Goal: Information Seeking & Learning: Learn about a topic

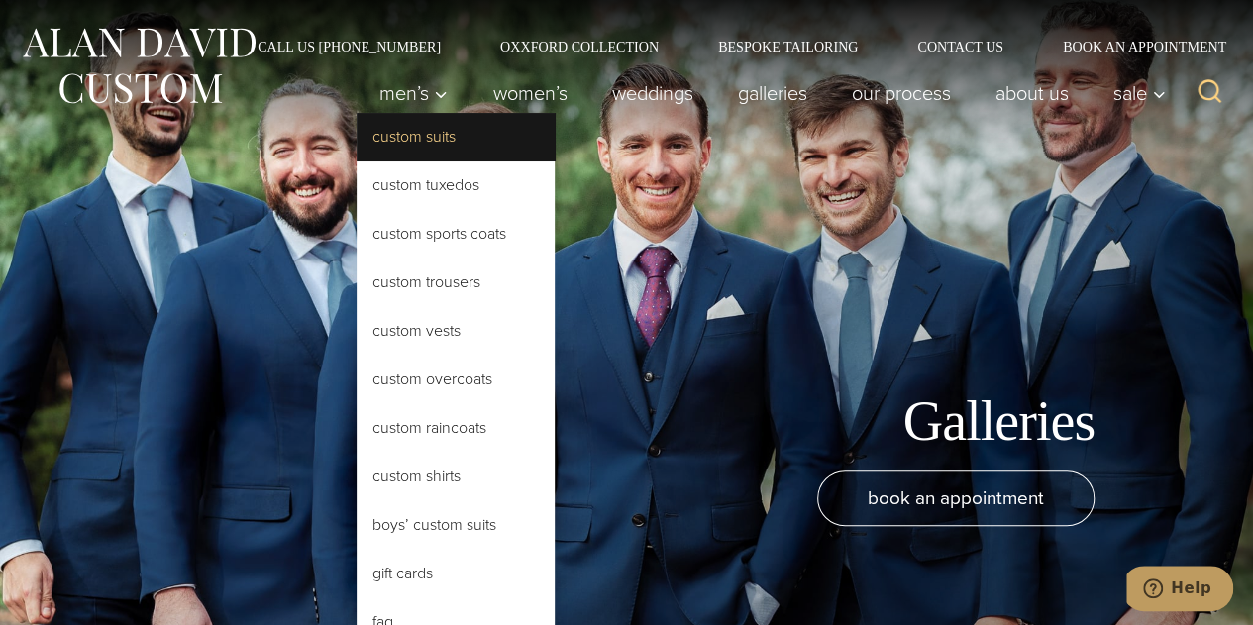
click at [418, 130] on link "Custom Suits" at bounding box center [456, 137] width 198 height 48
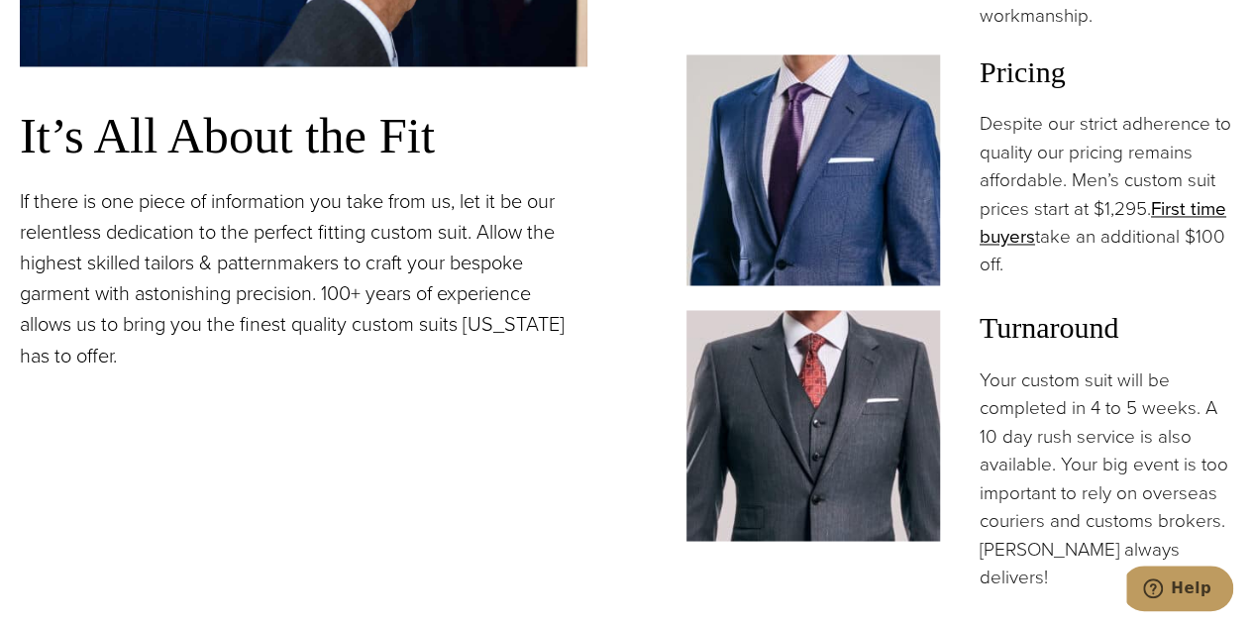
scroll to position [1584, 0]
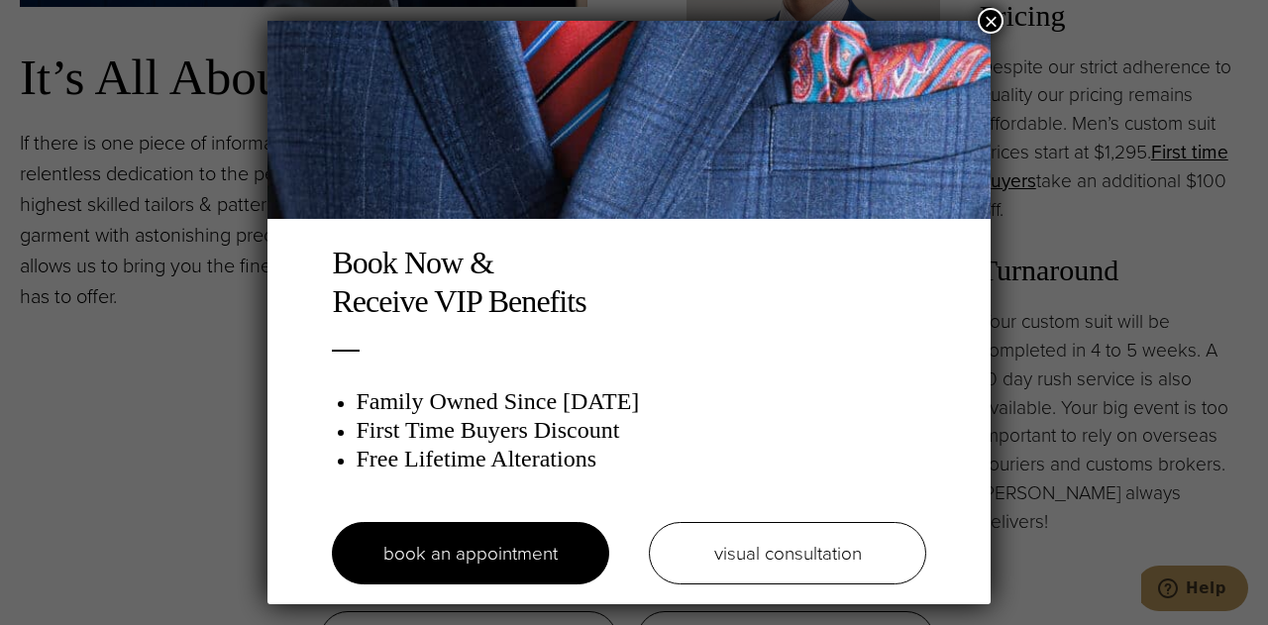
click at [993, 15] on button "×" at bounding box center [990, 21] width 26 height 26
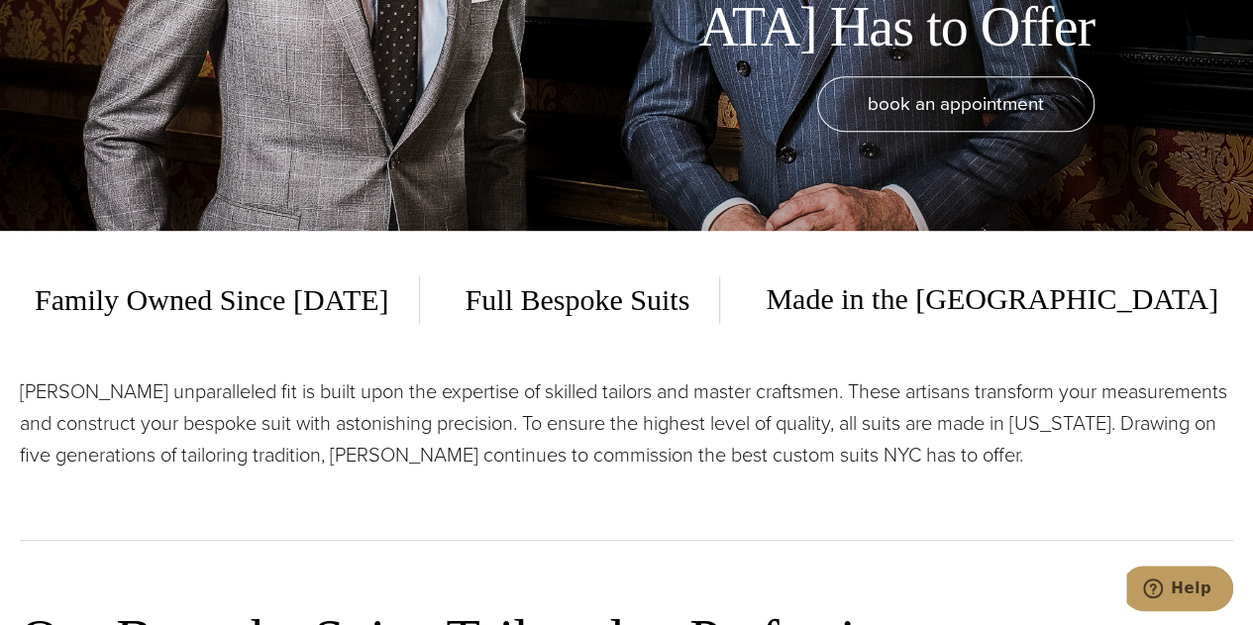
scroll to position [0, 0]
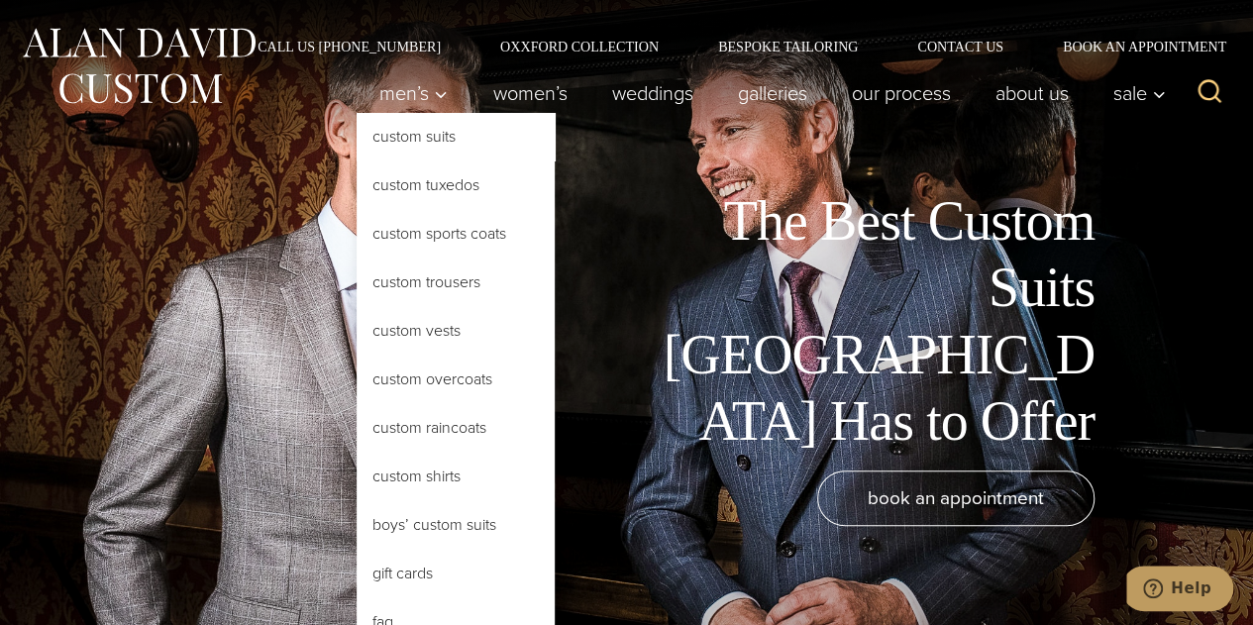
click at [424, 140] on link "Custom Suits" at bounding box center [456, 137] width 198 height 48
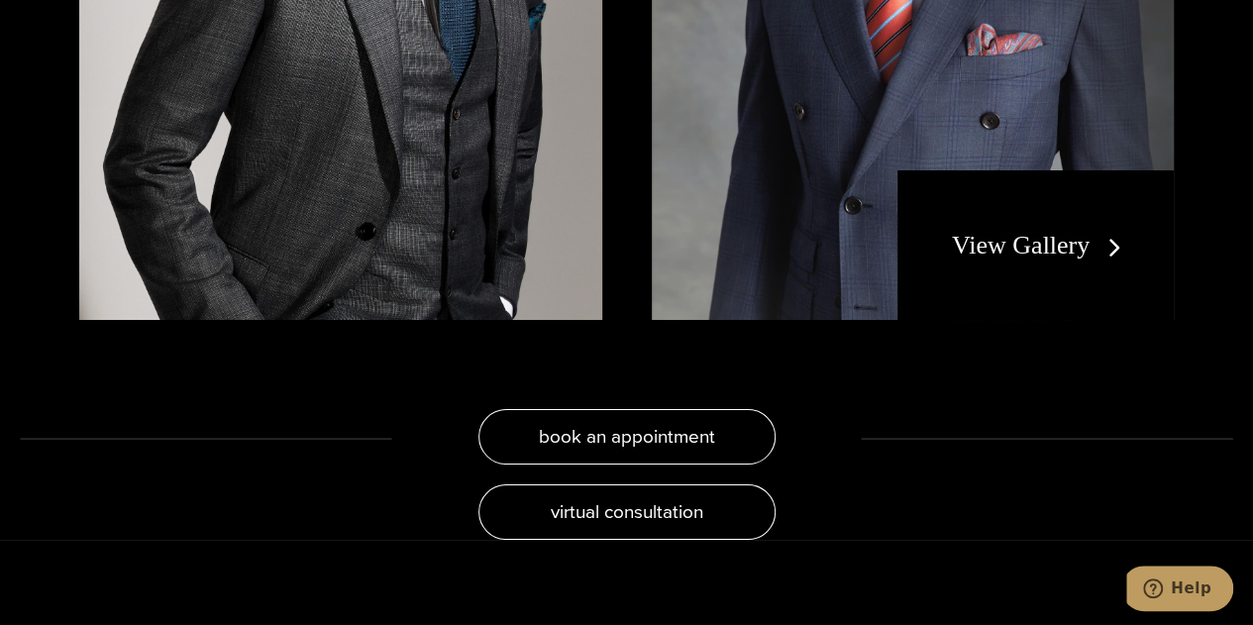
scroll to position [3565, 0]
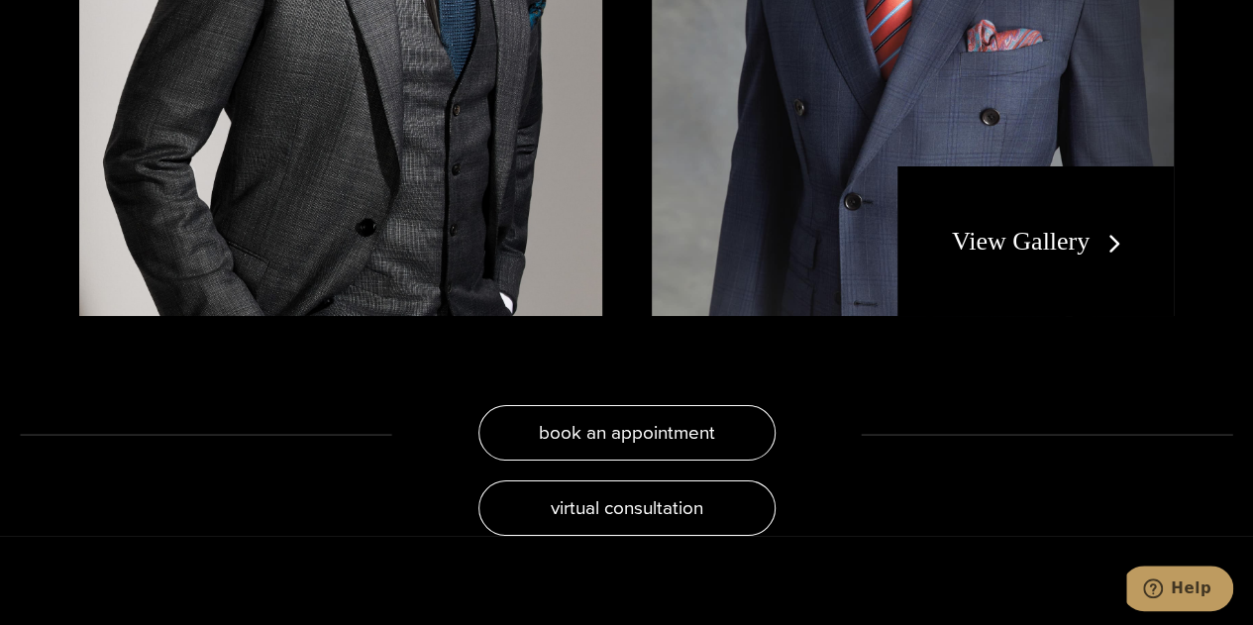
click at [1058, 227] on link "View Gallery" at bounding box center [1040, 241] width 177 height 29
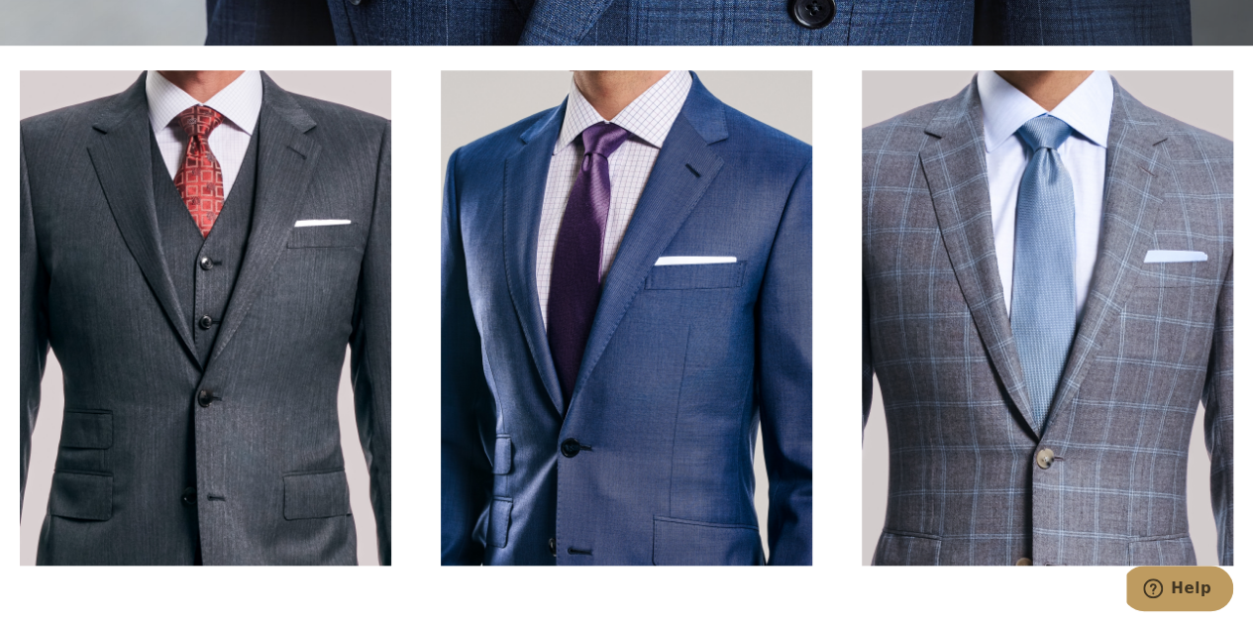
scroll to position [693, 0]
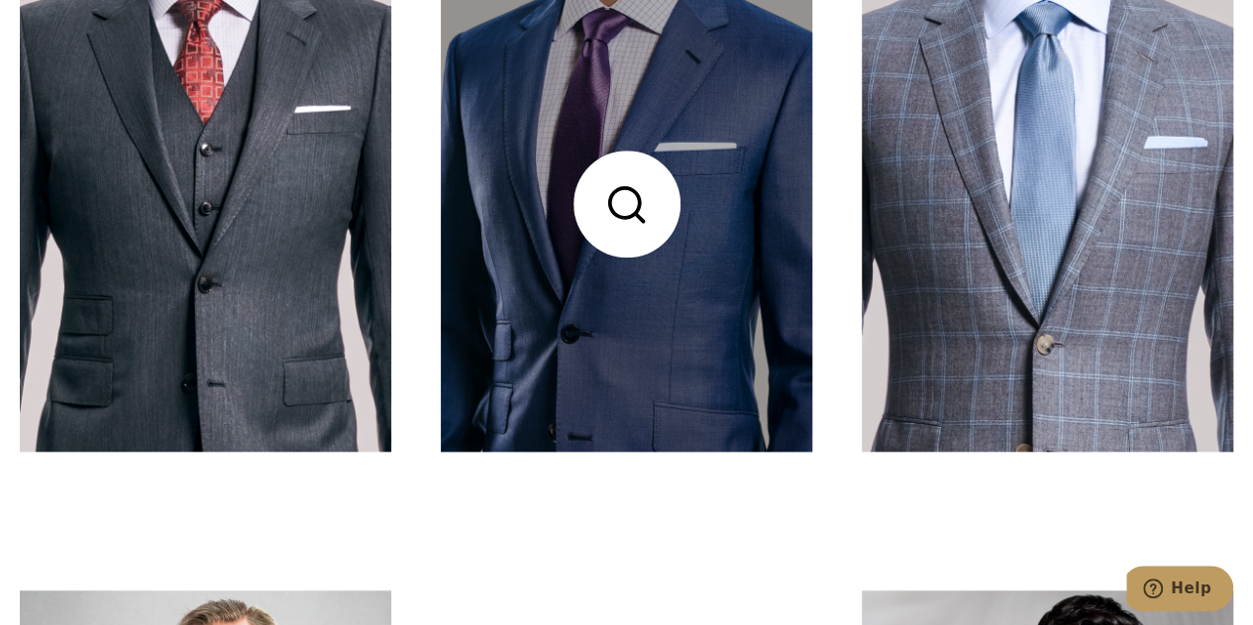
click at [663, 255] on link at bounding box center [626, 203] width 371 height 495
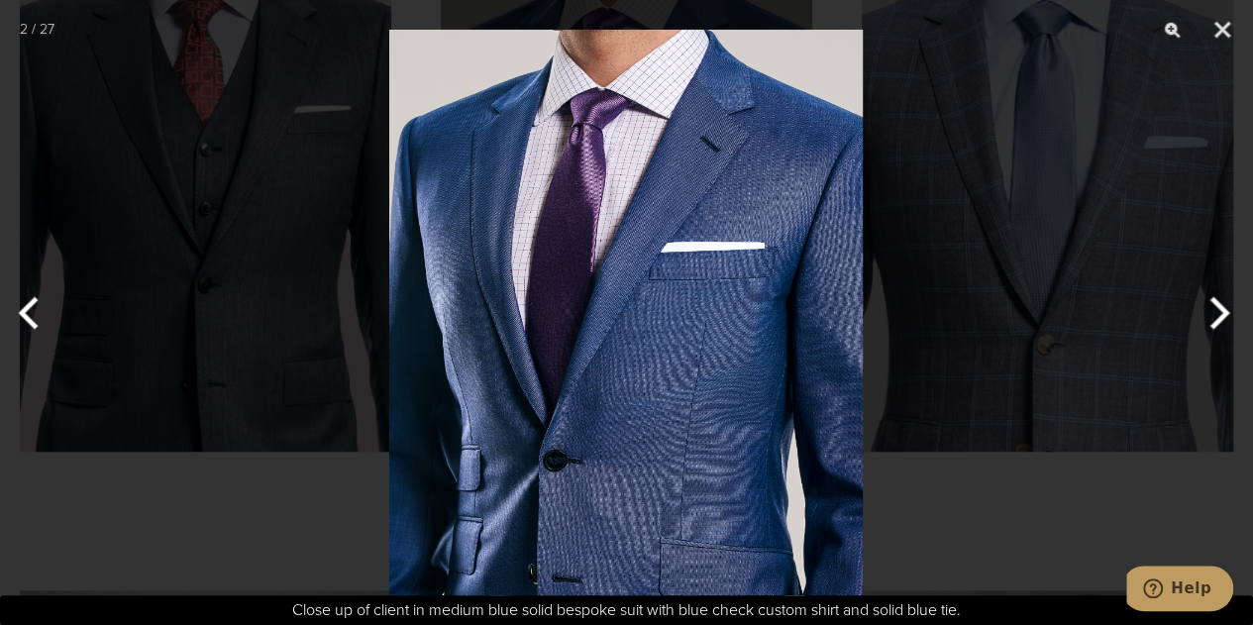
click at [665, 254] on img at bounding box center [625, 312] width 473 height 625
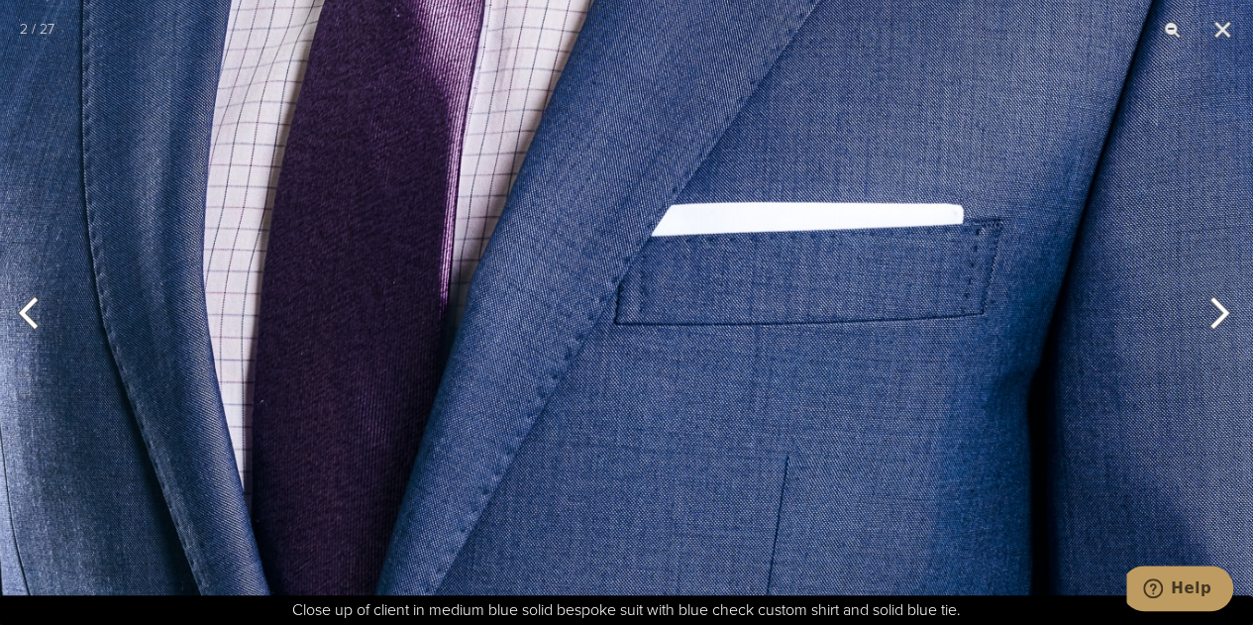
click at [898, 345] on img at bounding box center [547, 429] width 1421 height 1875
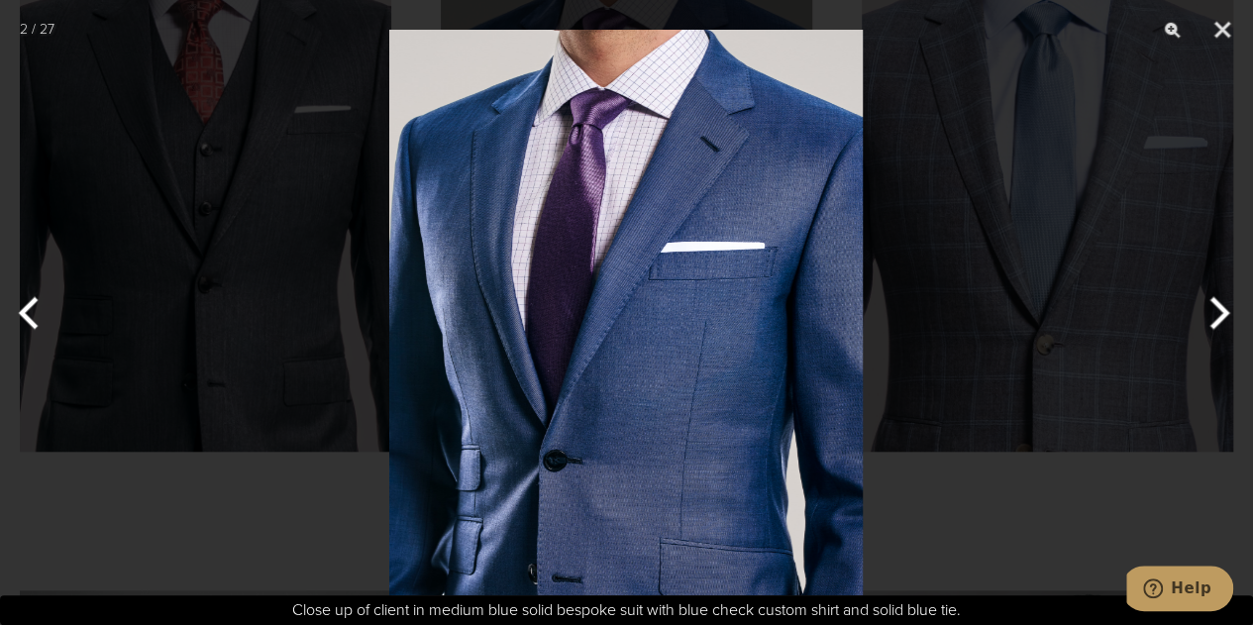
click at [1223, 313] on button "Next" at bounding box center [1215, 312] width 74 height 99
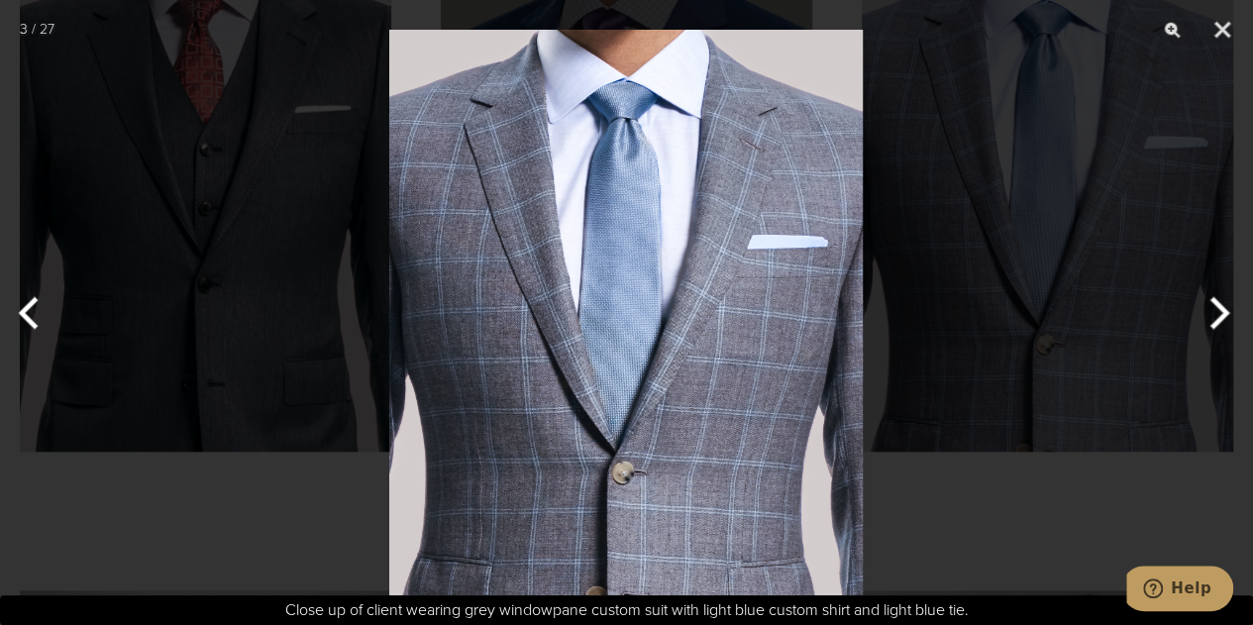
click at [1214, 314] on button "Next" at bounding box center [1215, 312] width 74 height 99
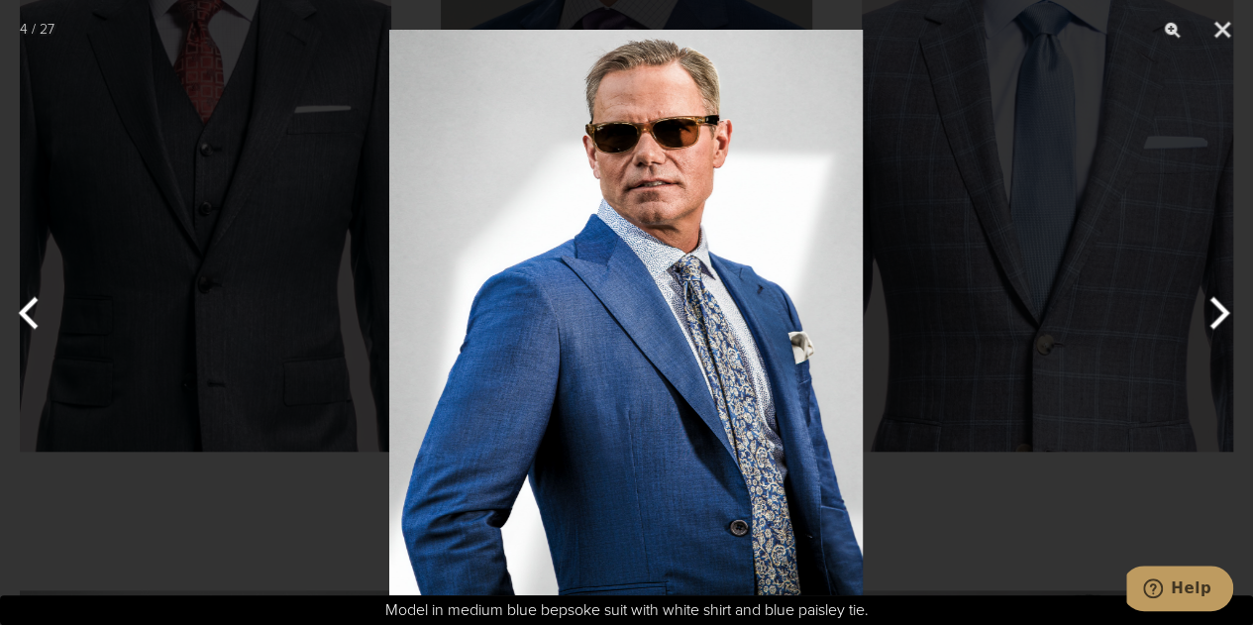
click at [1214, 314] on button "Next" at bounding box center [1215, 312] width 74 height 99
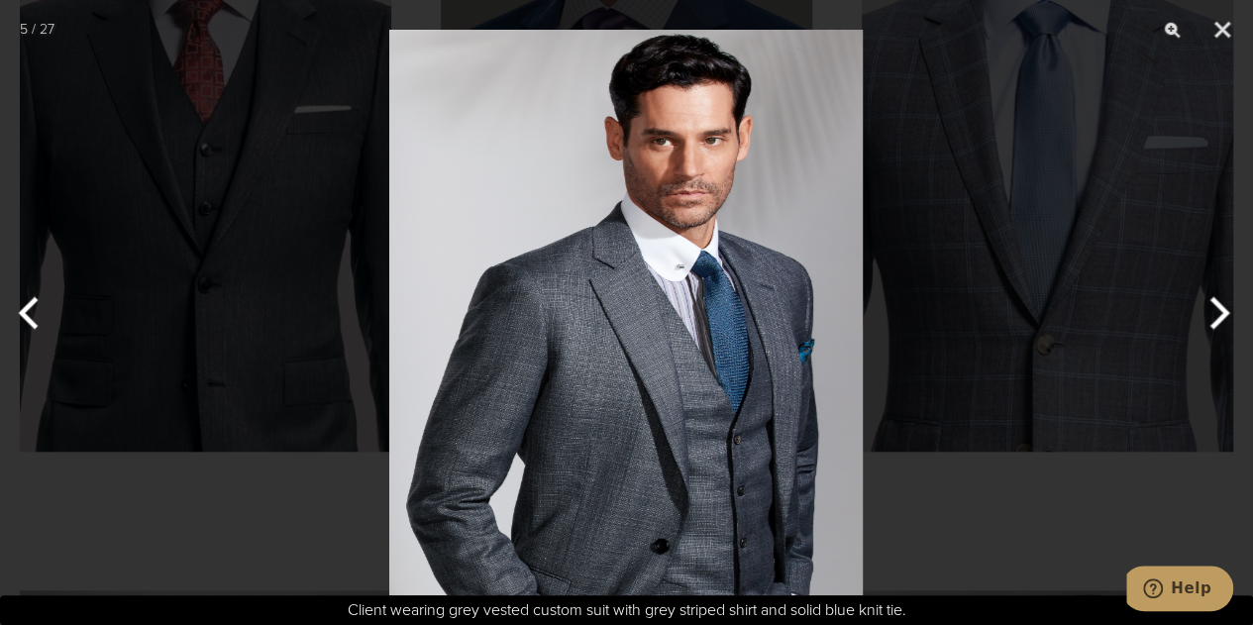
click at [1214, 314] on button "Next" at bounding box center [1215, 312] width 74 height 99
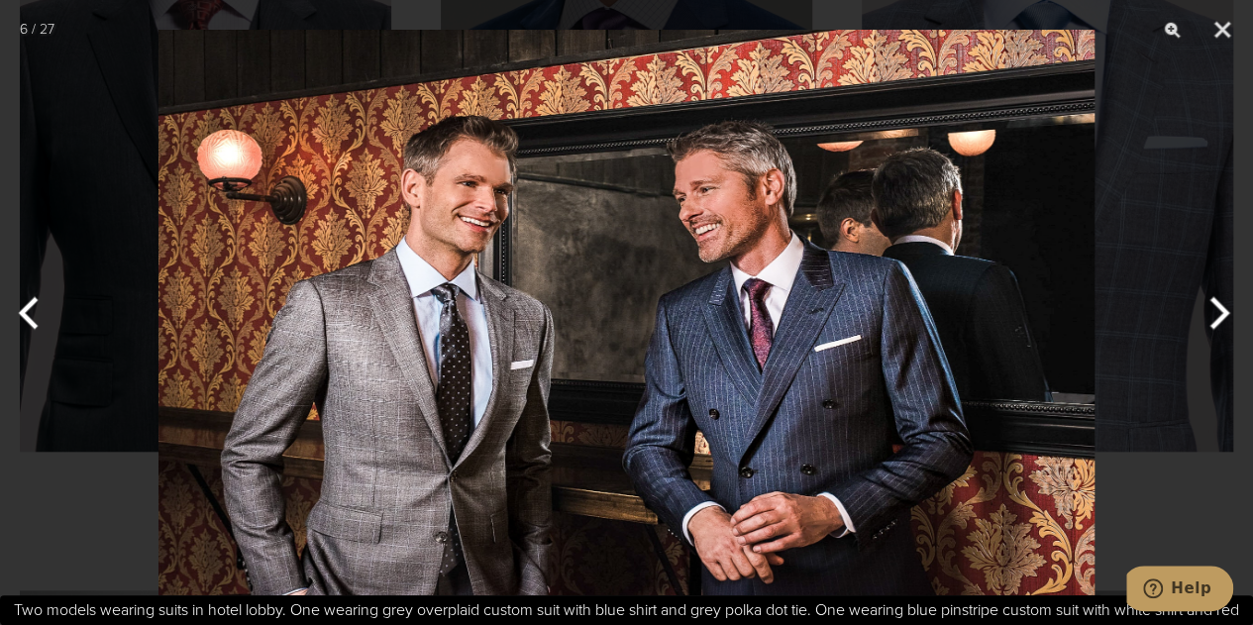
click at [1232, 308] on button "Next" at bounding box center [1215, 312] width 74 height 99
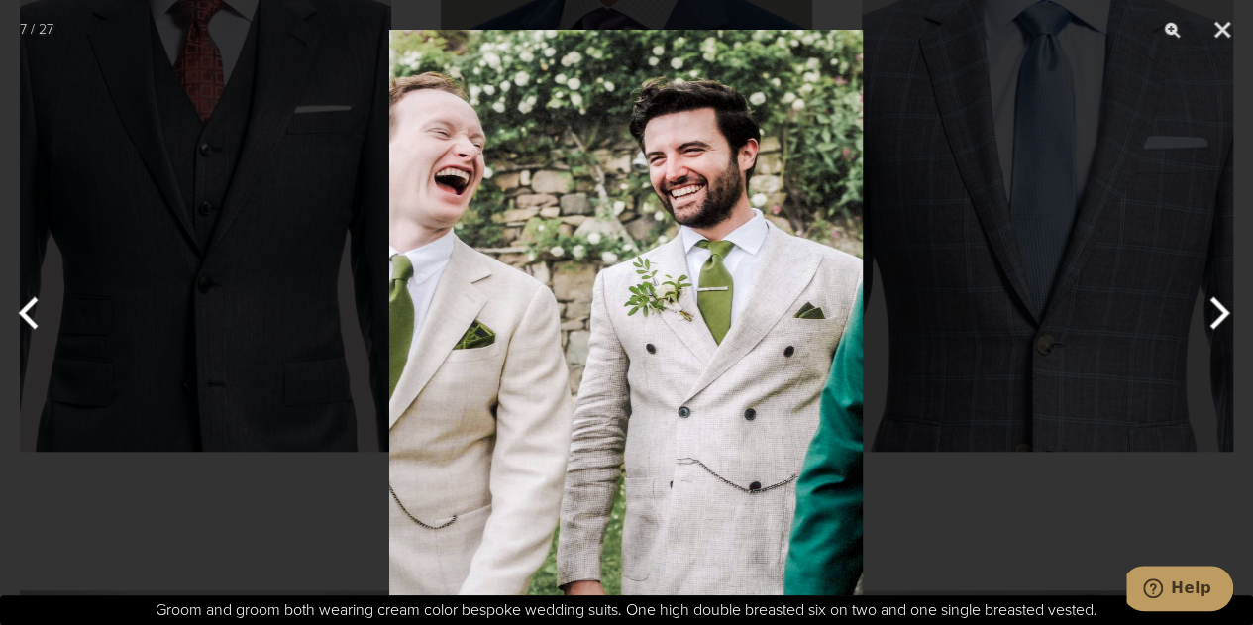
click at [1232, 308] on button "Next" at bounding box center [1215, 312] width 74 height 99
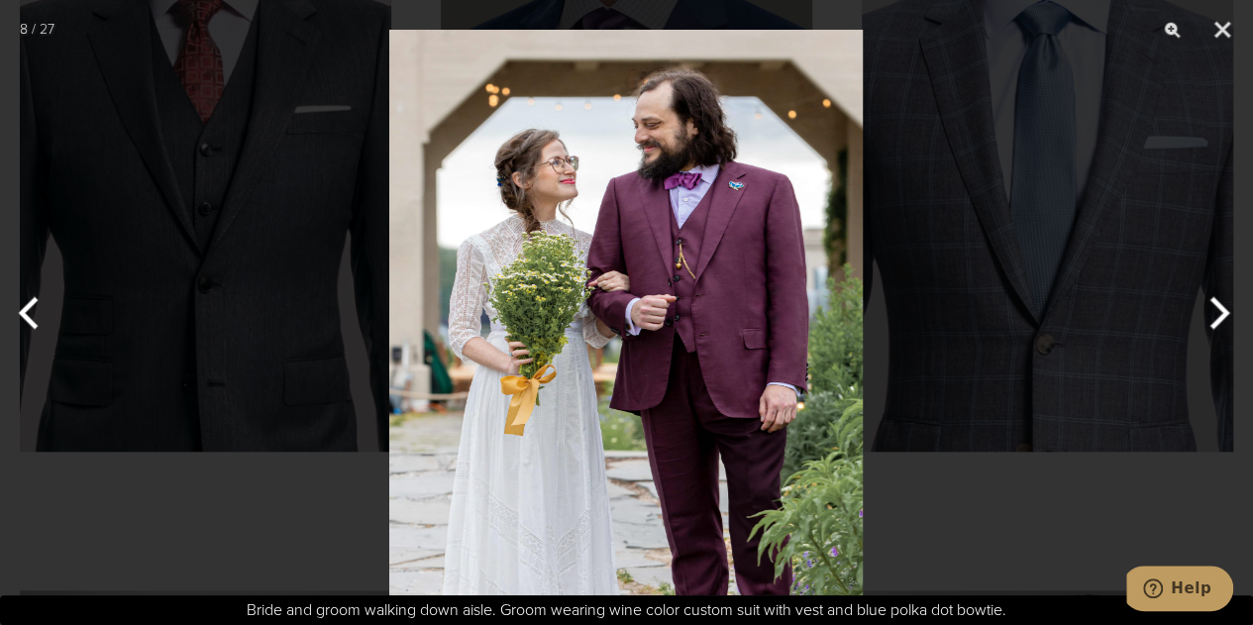
click at [1232, 308] on button "Next" at bounding box center [1215, 312] width 74 height 99
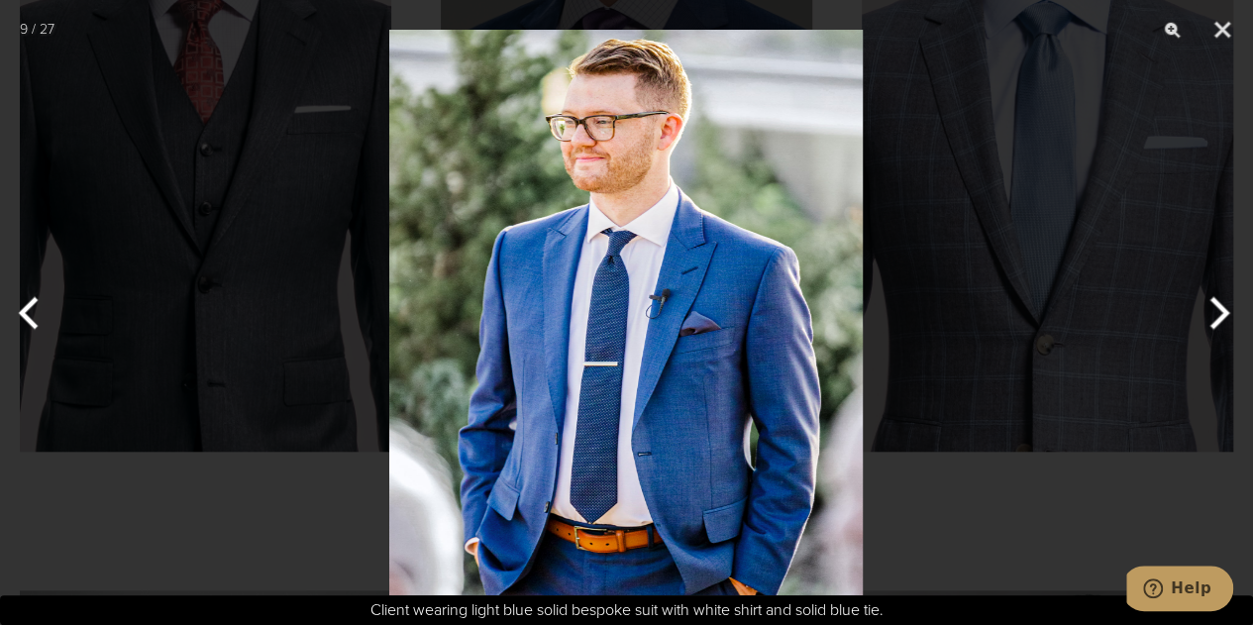
click at [1232, 308] on button "Next" at bounding box center [1215, 312] width 74 height 99
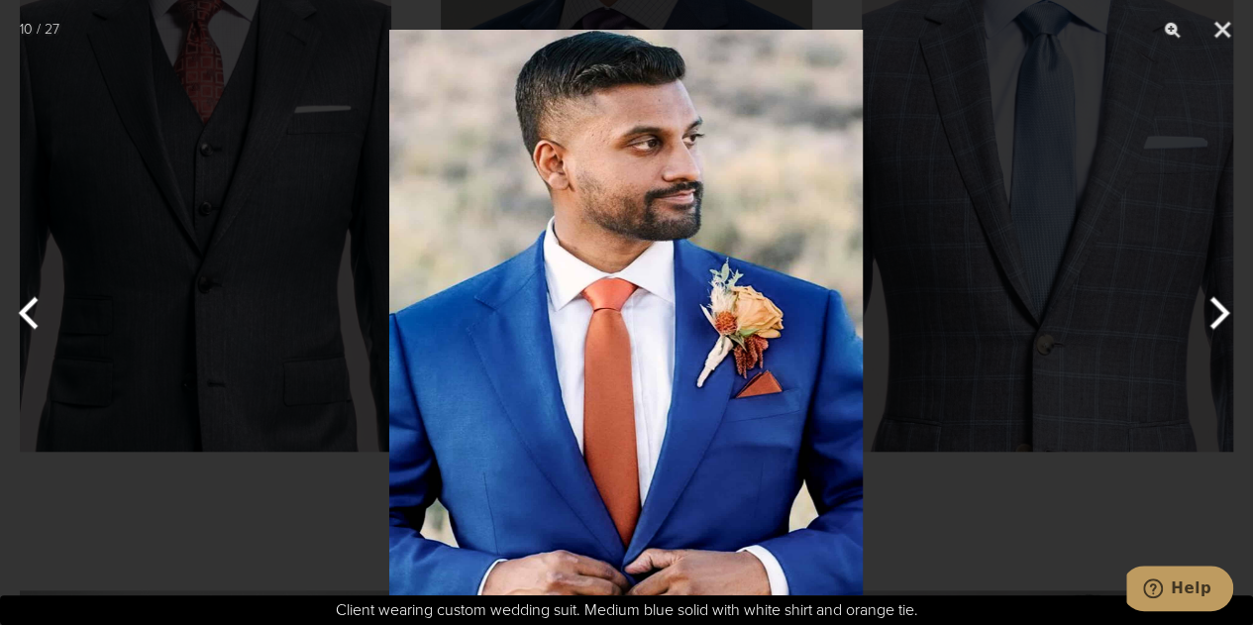
click at [1232, 308] on button "Next" at bounding box center [1215, 312] width 74 height 99
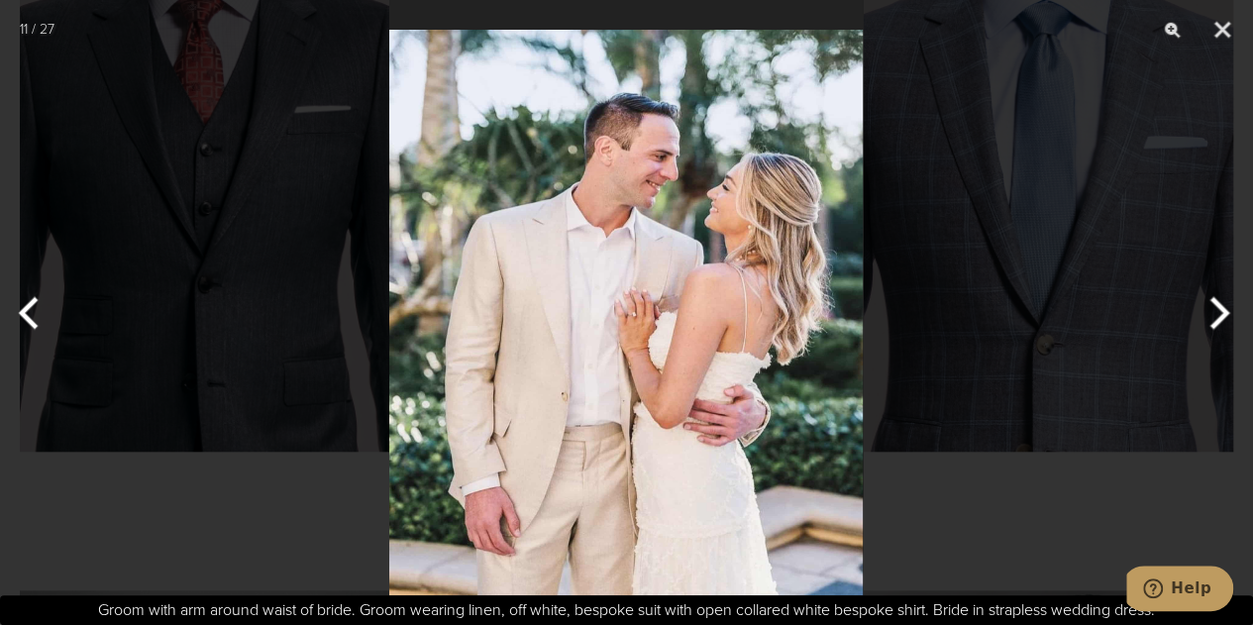
click at [1232, 308] on button "Next" at bounding box center [1215, 312] width 74 height 99
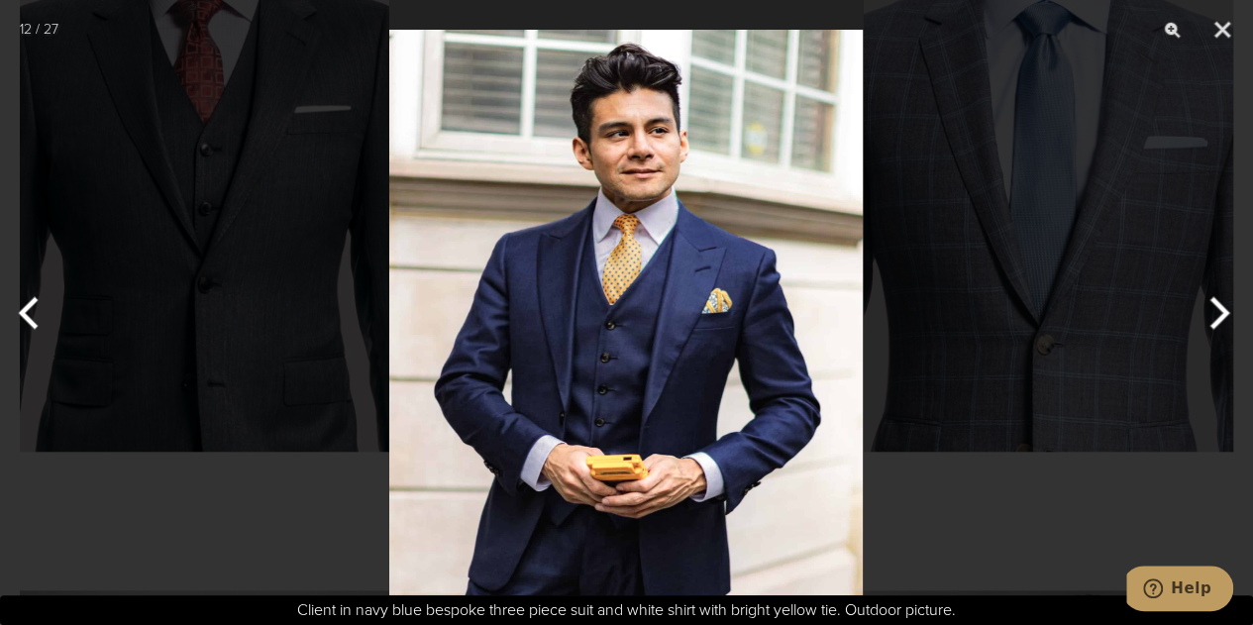
click at [1232, 308] on button "Next" at bounding box center [1215, 312] width 74 height 99
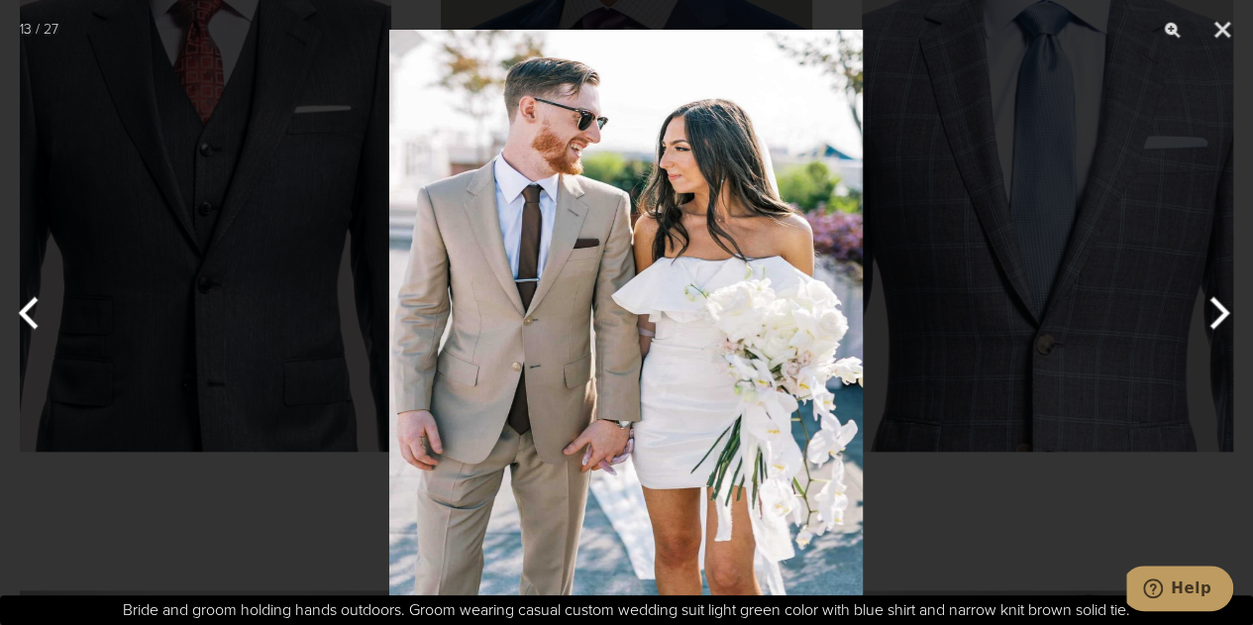
click at [1232, 308] on button "Next" at bounding box center [1215, 312] width 74 height 99
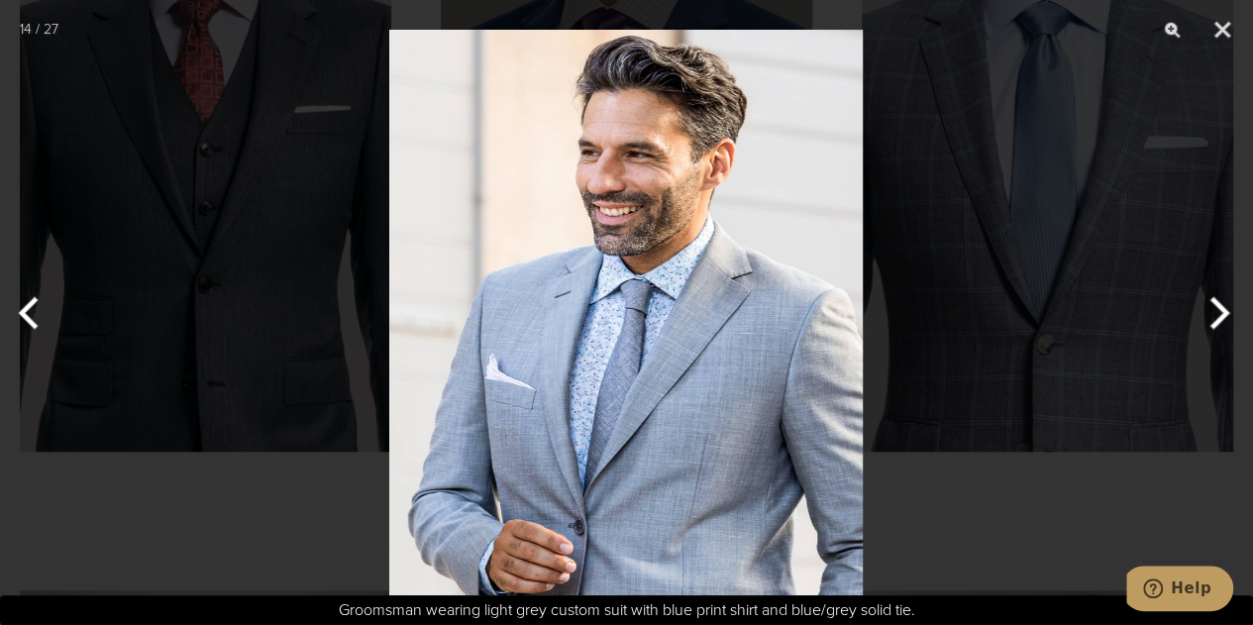
click at [1232, 308] on button "Next" at bounding box center [1215, 312] width 74 height 99
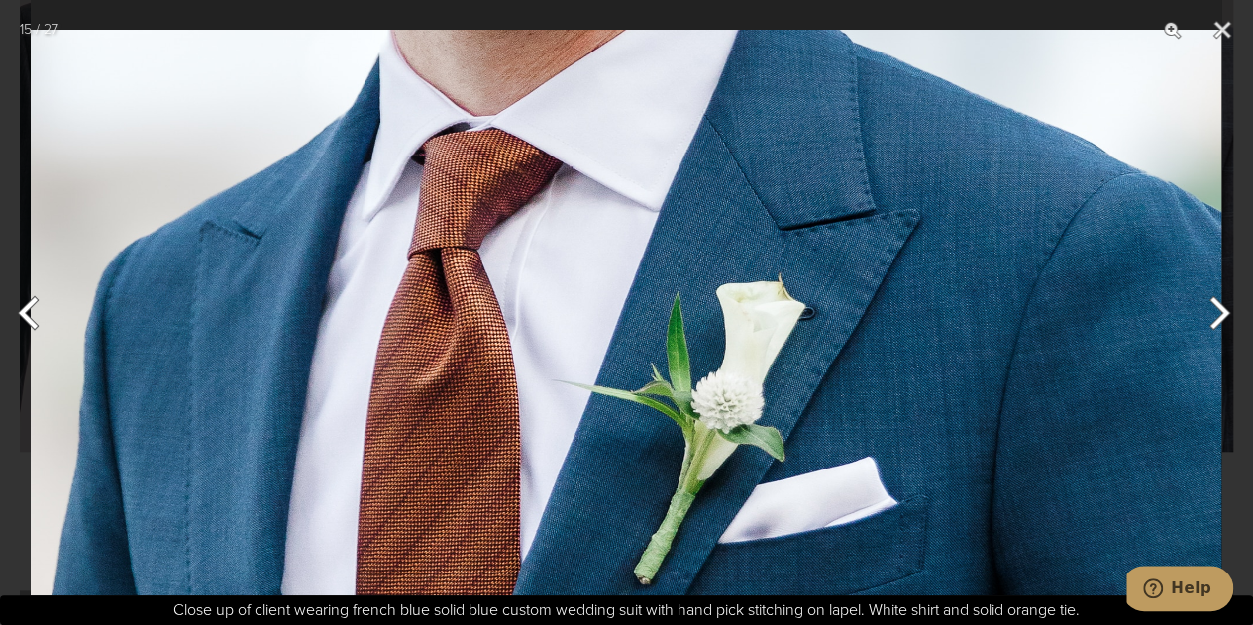
click at [1232, 308] on button "Next" at bounding box center [1215, 312] width 74 height 99
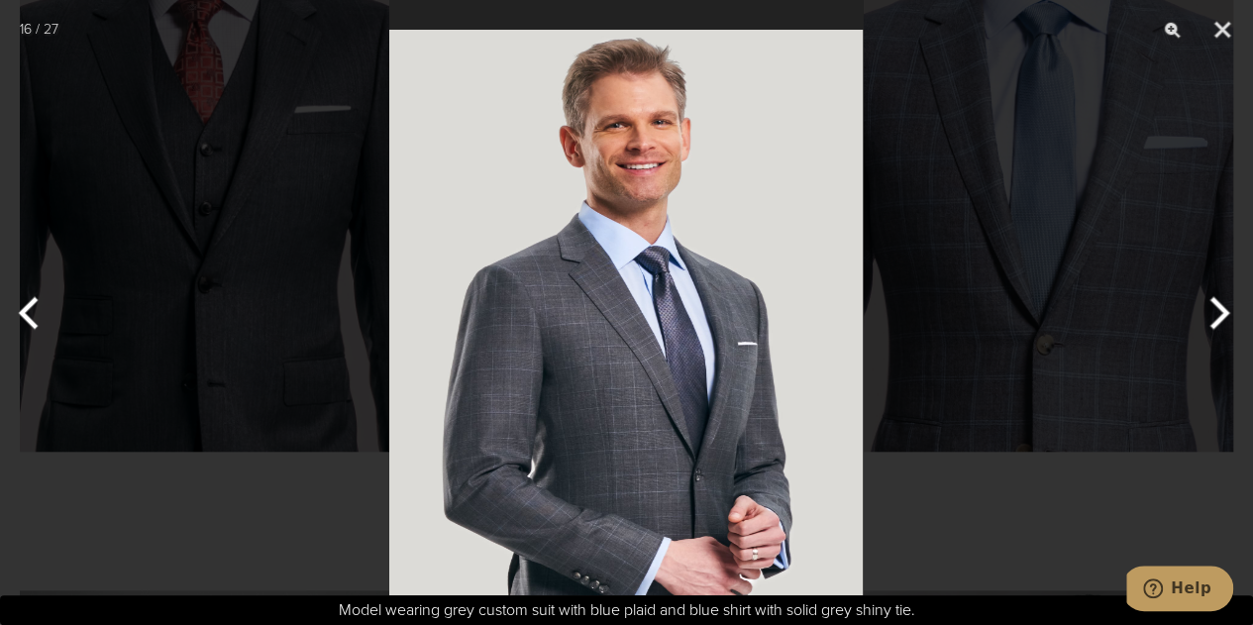
click at [1232, 308] on button "Next" at bounding box center [1215, 312] width 74 height 99
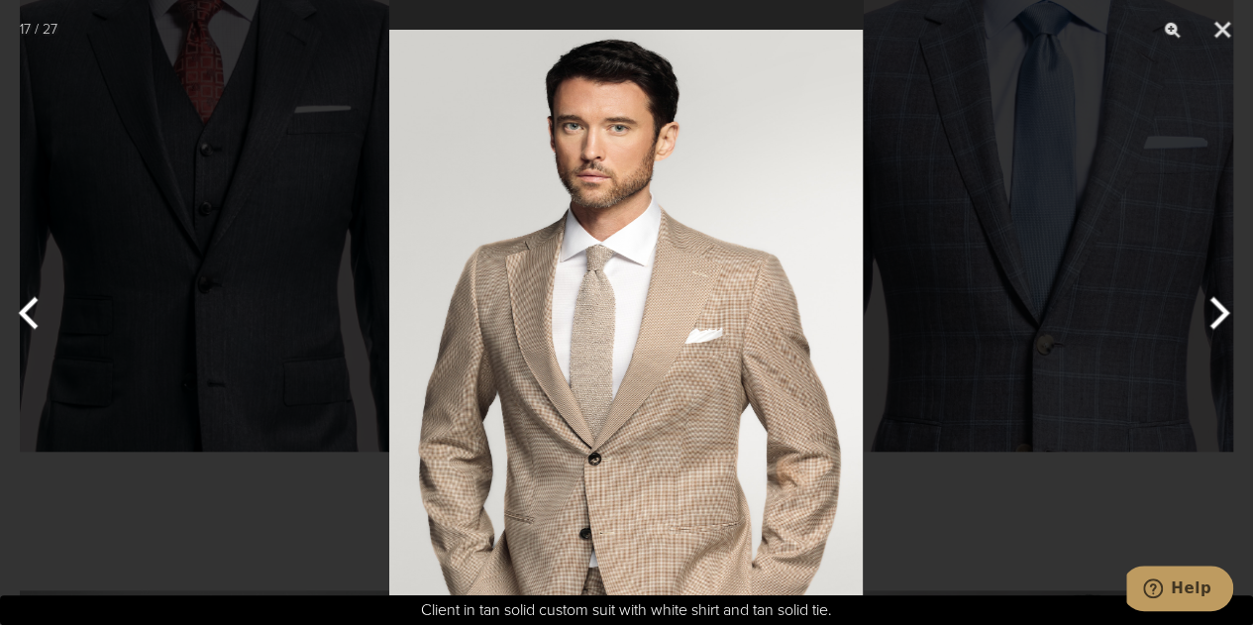
click at [1232, 308] on button "Next" at bounding box center [1215, 312] width 74 height 99
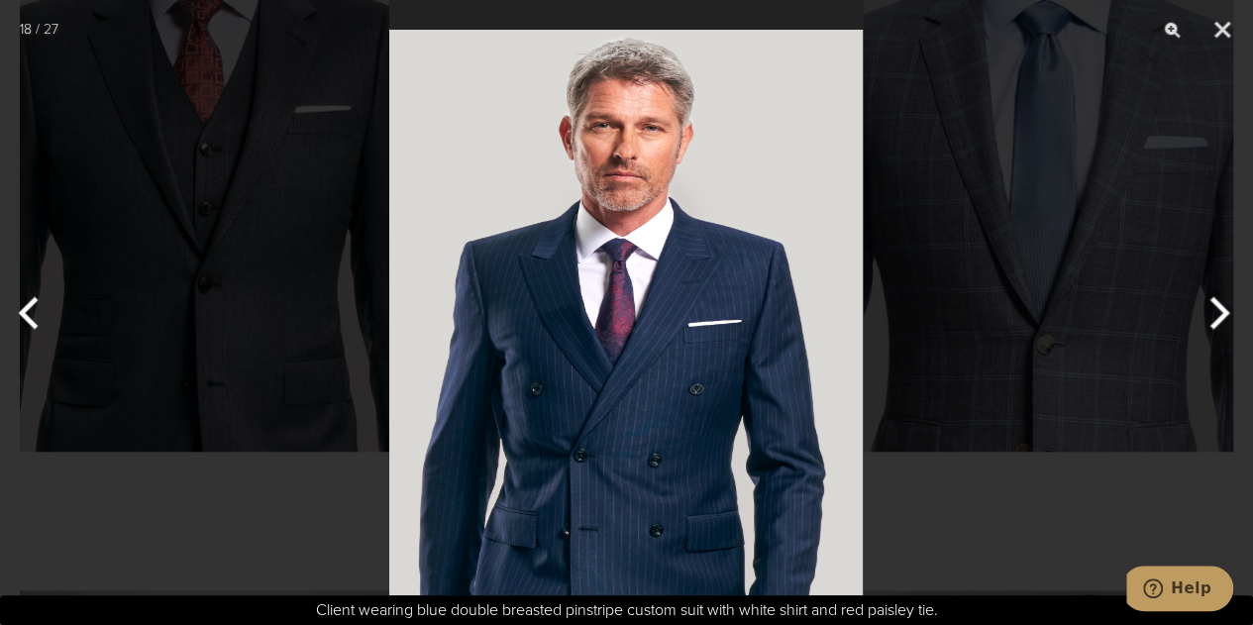
click at [1232, 308] on button "Next" at bounding box center [1215, 312] width 74 height 99
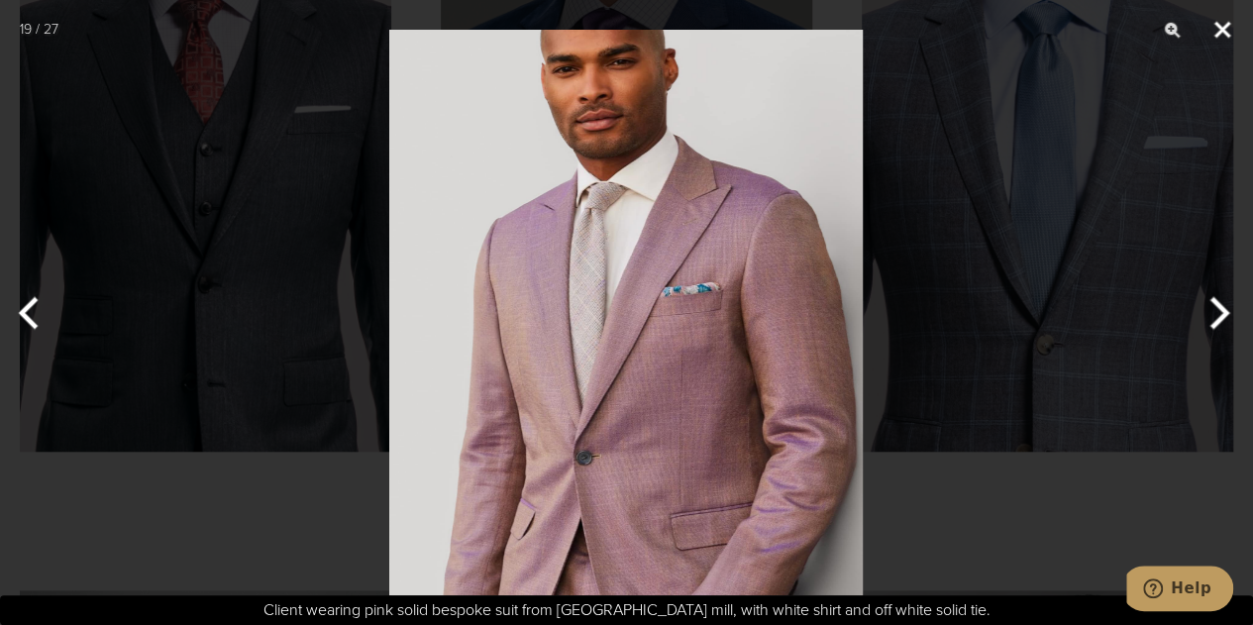
click at [1218, 27] on button "Close" at bounding box center [1222, 29] width 50 height 59
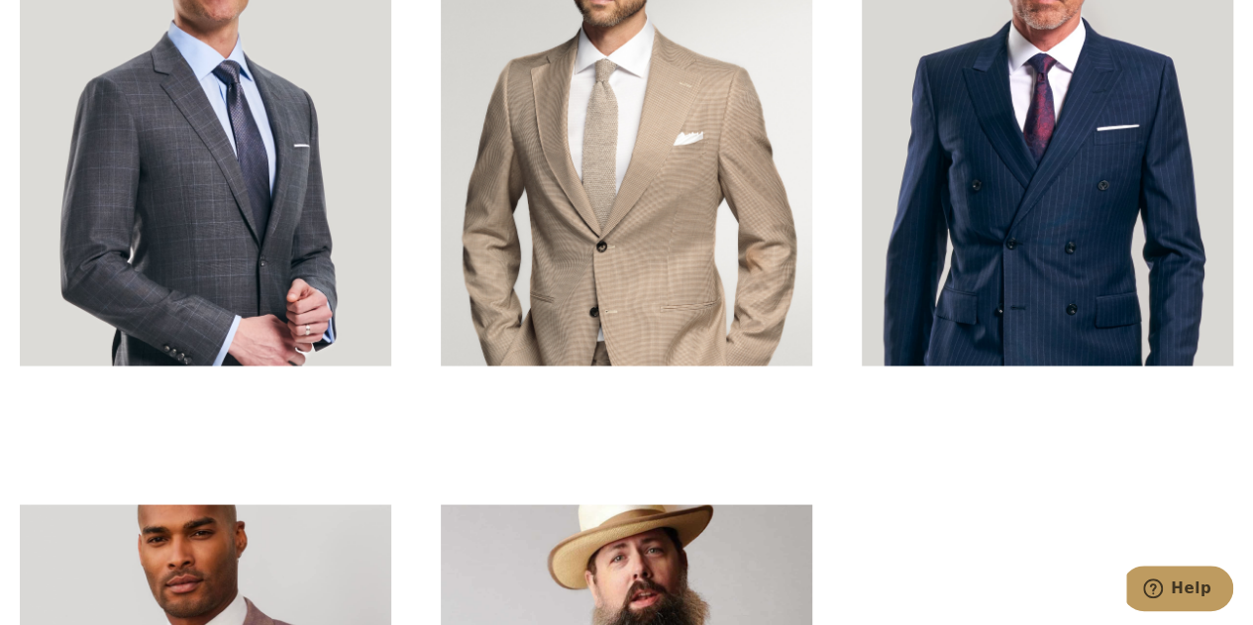
scroll to position [5149, 0]
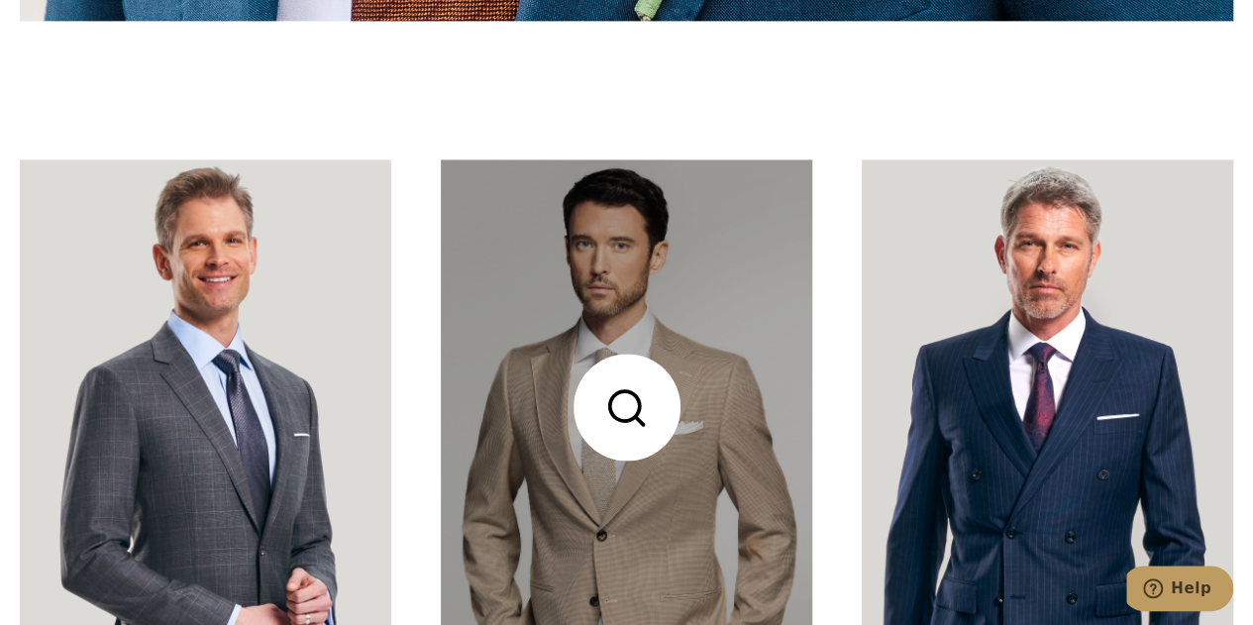
click at [607, 485] on link at bounding box center [626, 406] width 371 height 495
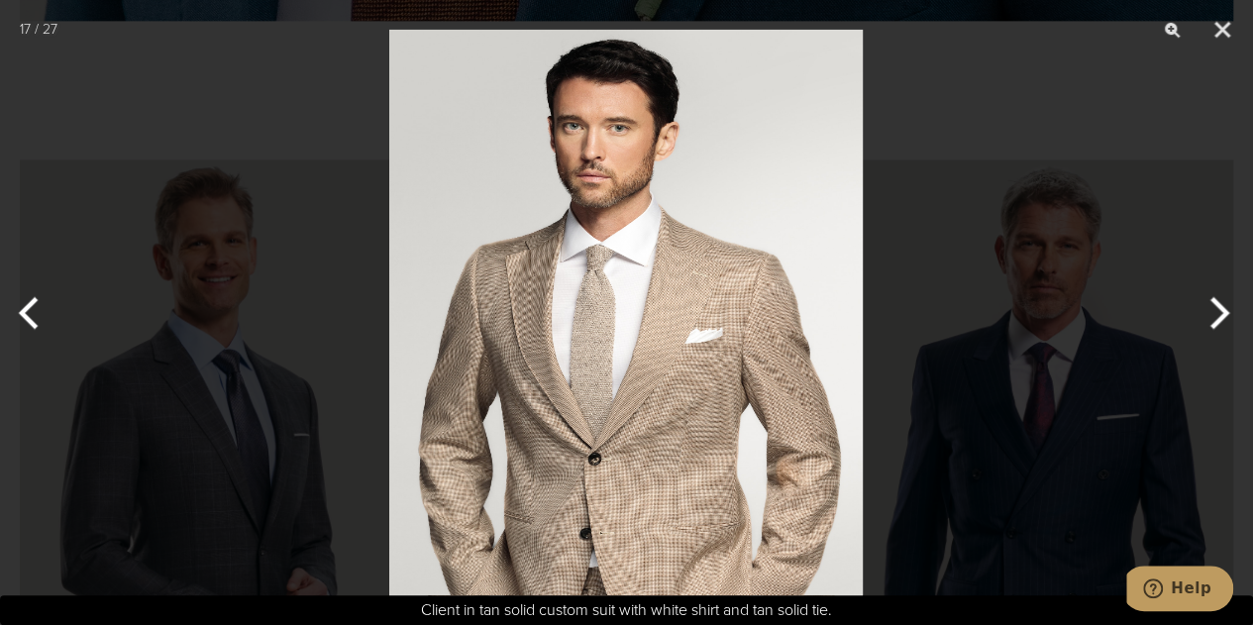
click at [738, 460] on img at bounding box center [625, 312] width 473 height 625
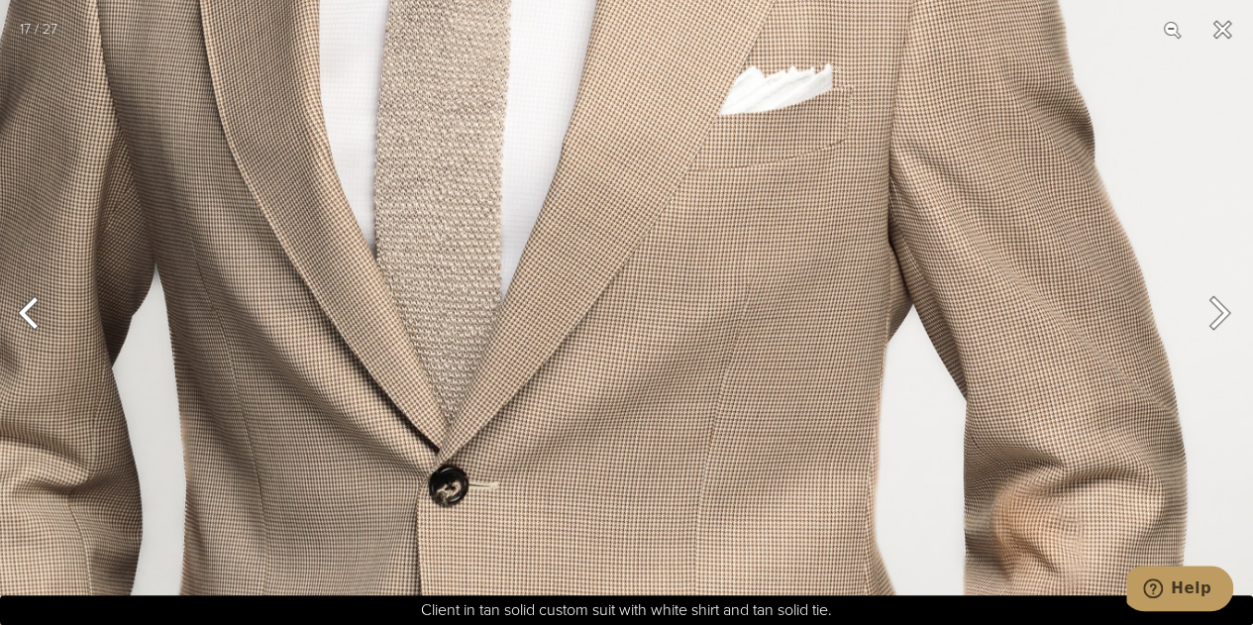
click at [1224, 29] on button "Close" at bounding box center [1222, 29] width 50 height 59
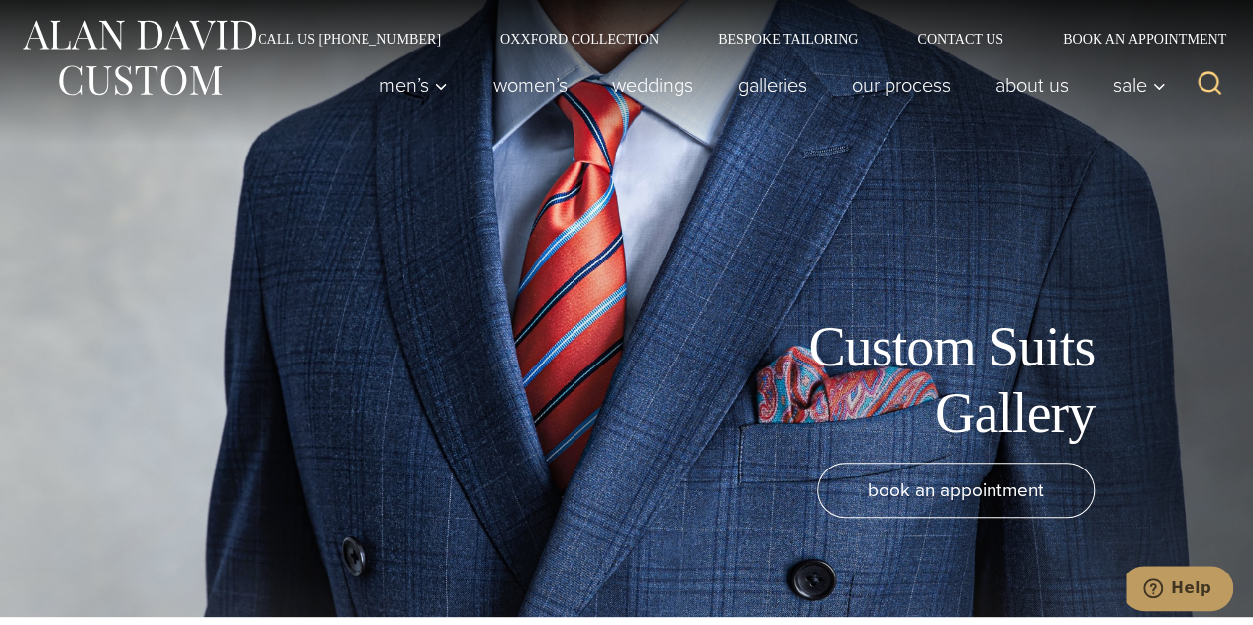
scroll to position [0, 0]
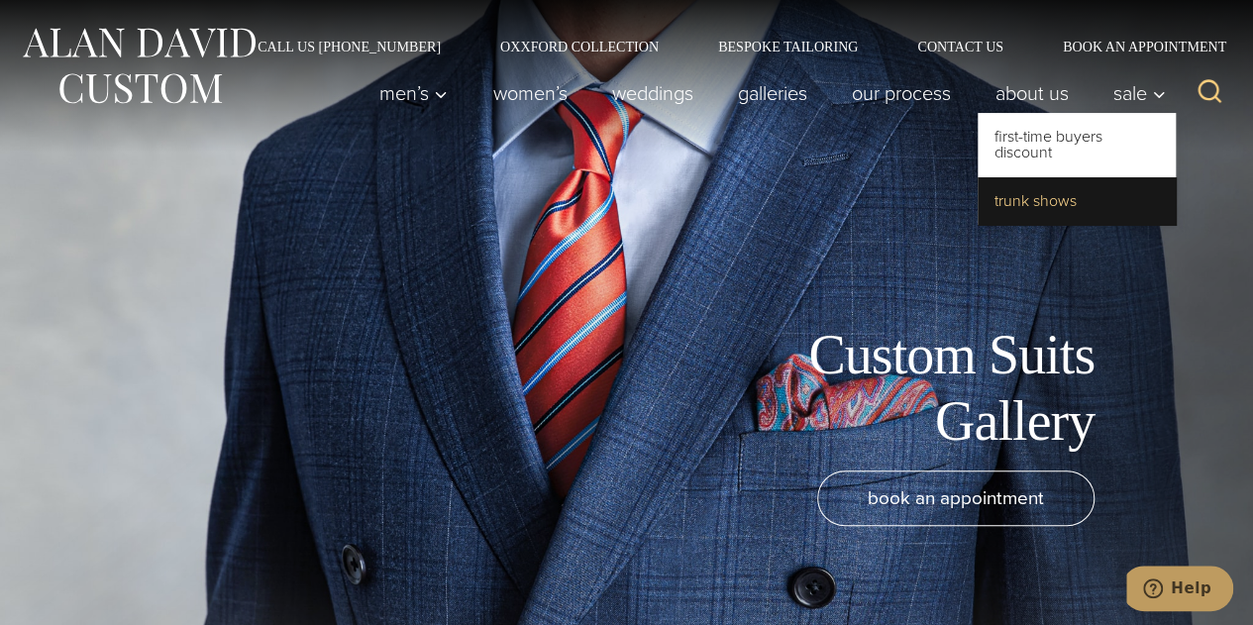
click at [1023, 203] on link "Trunk Shows" at bounding box center [1076, 201] width 198 height 48
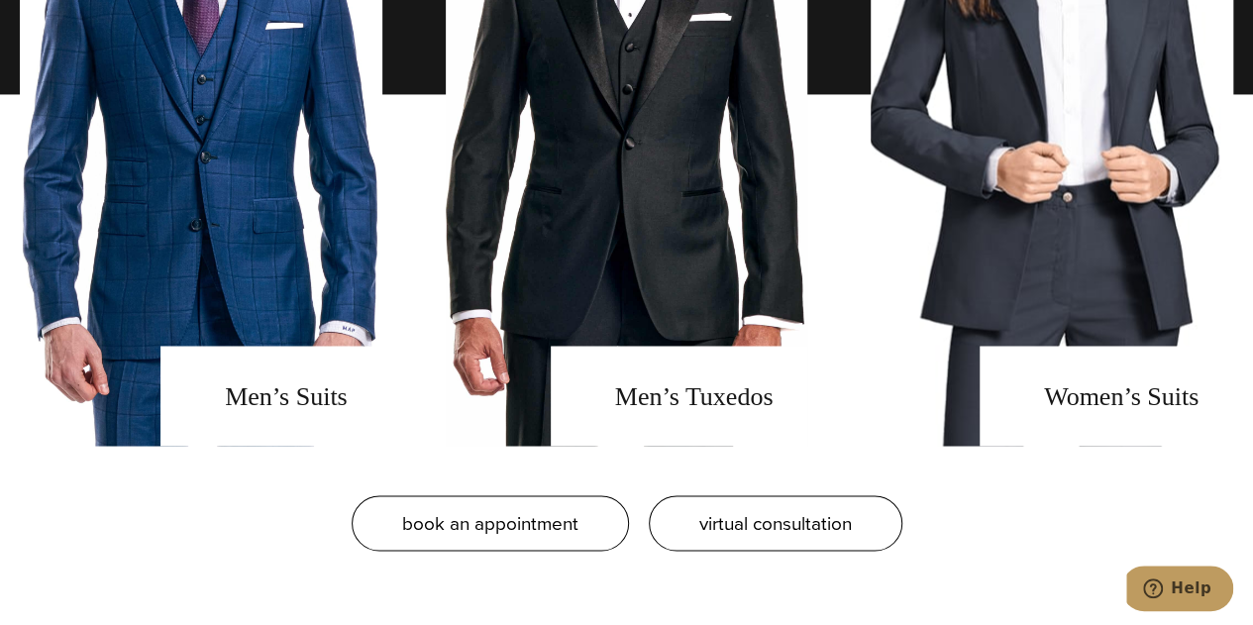
scroll to position [1584, 0]
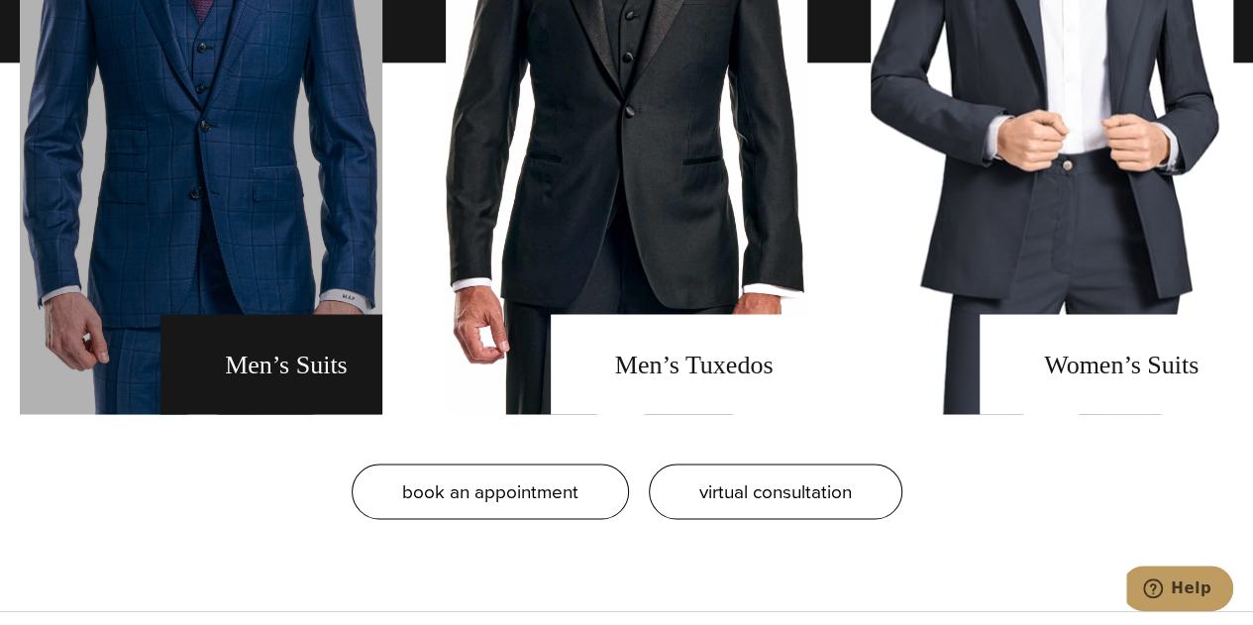
click at [244, 367] on link "men's suits" at bounding box center [201, 62] width 362 height 703
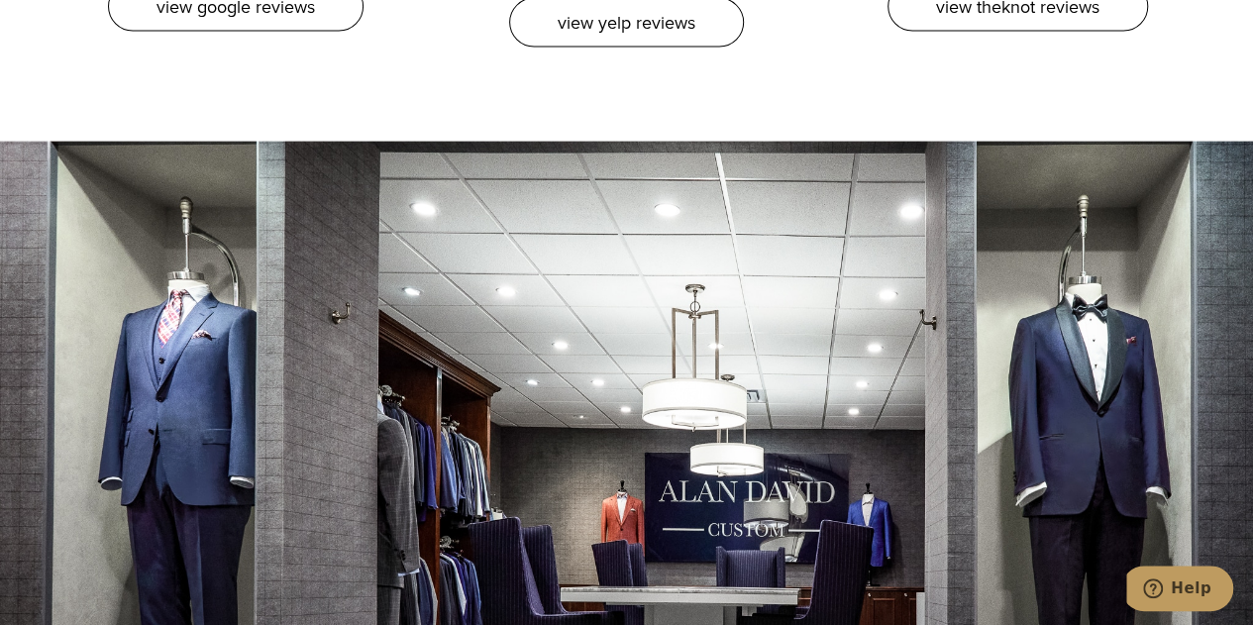
scroll to position [9738, 0]
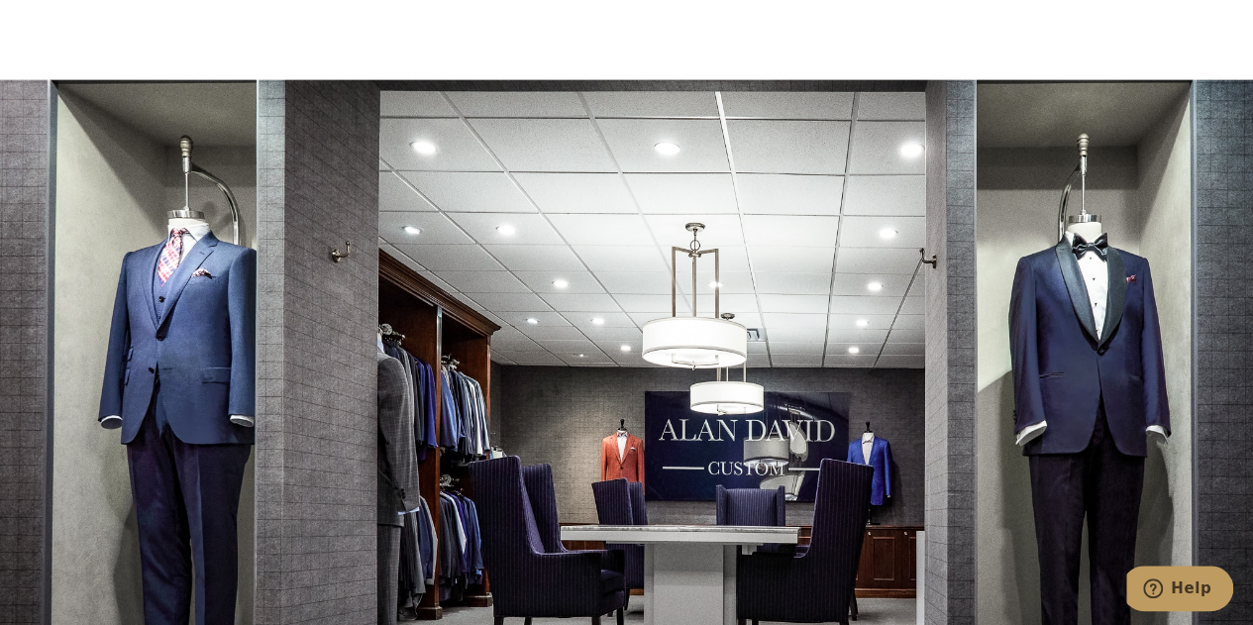
click at [202, 354] on div at bounding box center [626, 392] width 1253 height 625
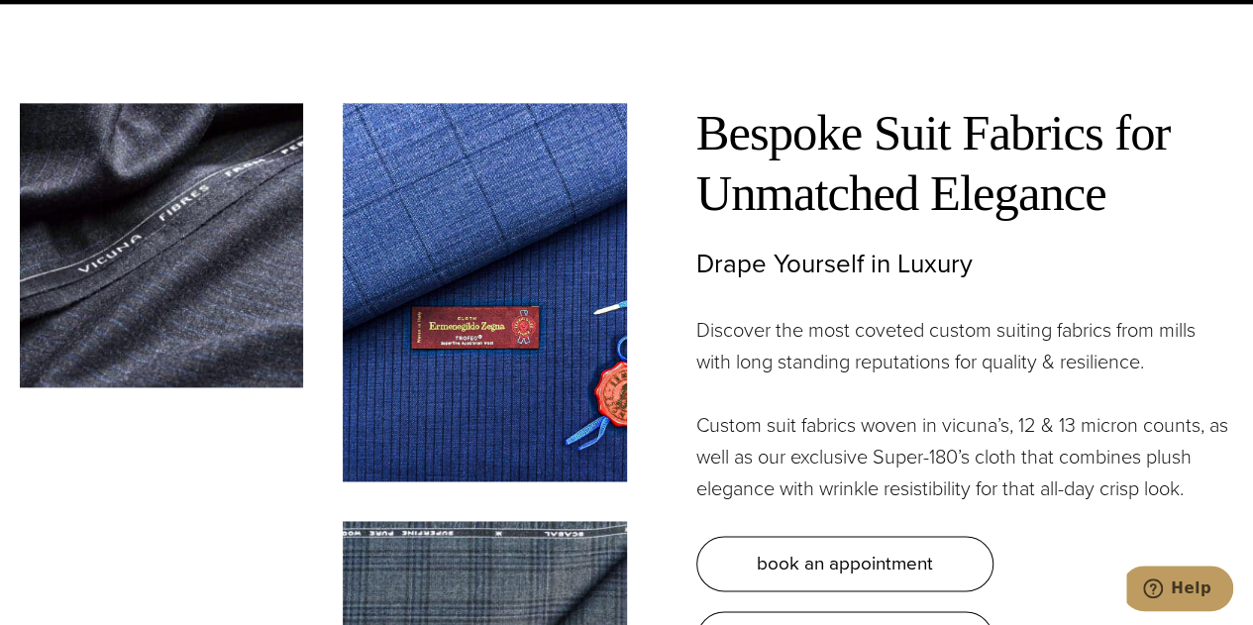
scroll to position [4985, 0]
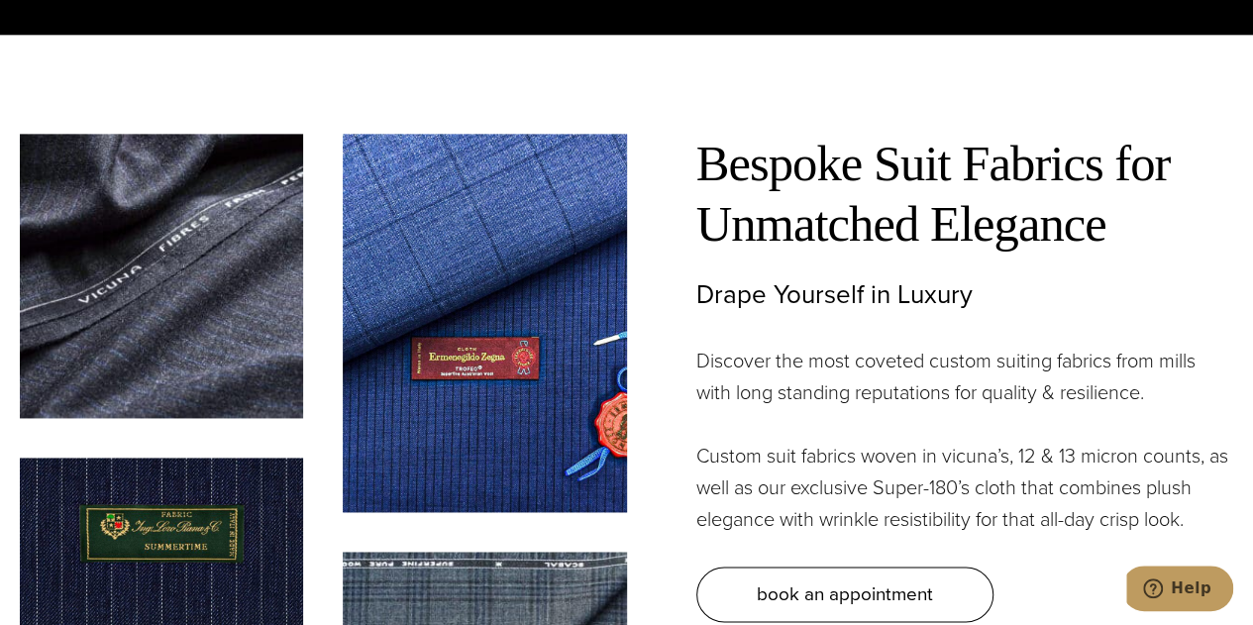
click at [436, 309] on img at bounding box center [484, 323] width 283 height 378
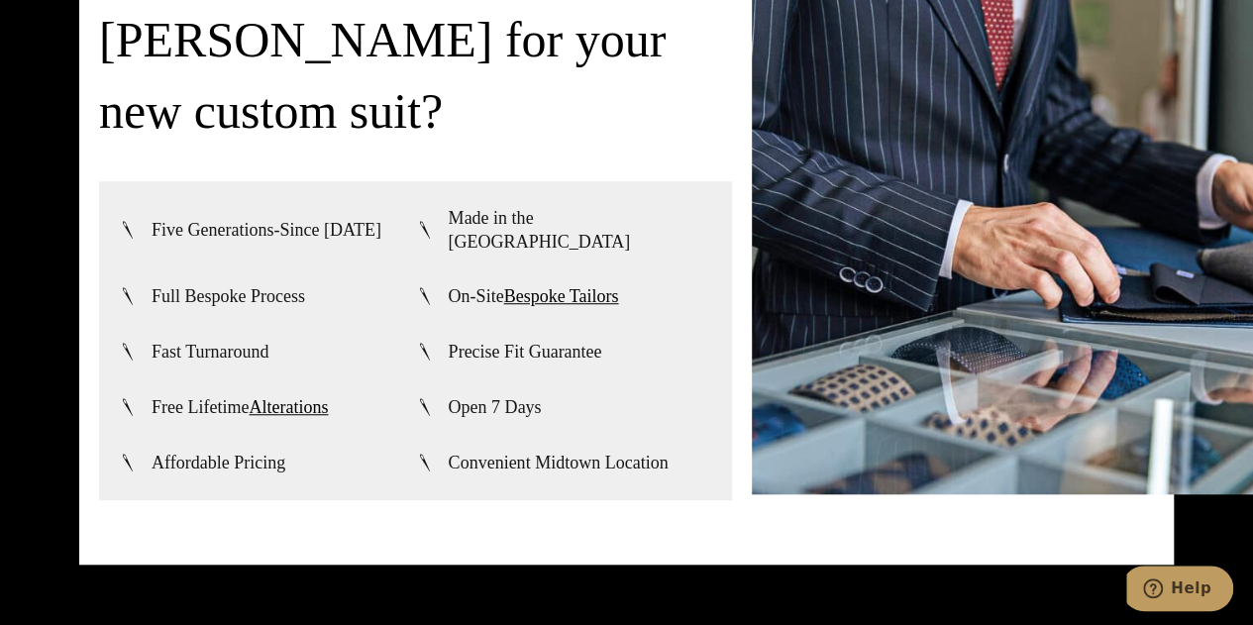
scroll to position [4292, 0]
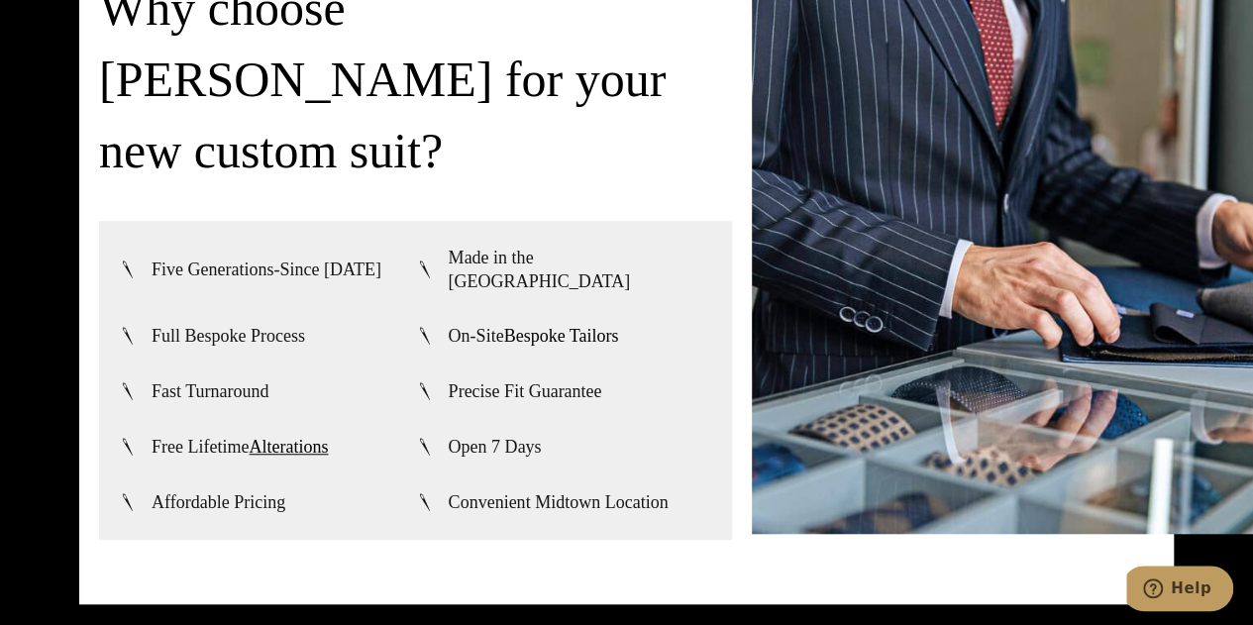
click at [577, 326] on link "Bespoke Tailors" at bounding box center [561, 336] width 115 height 20
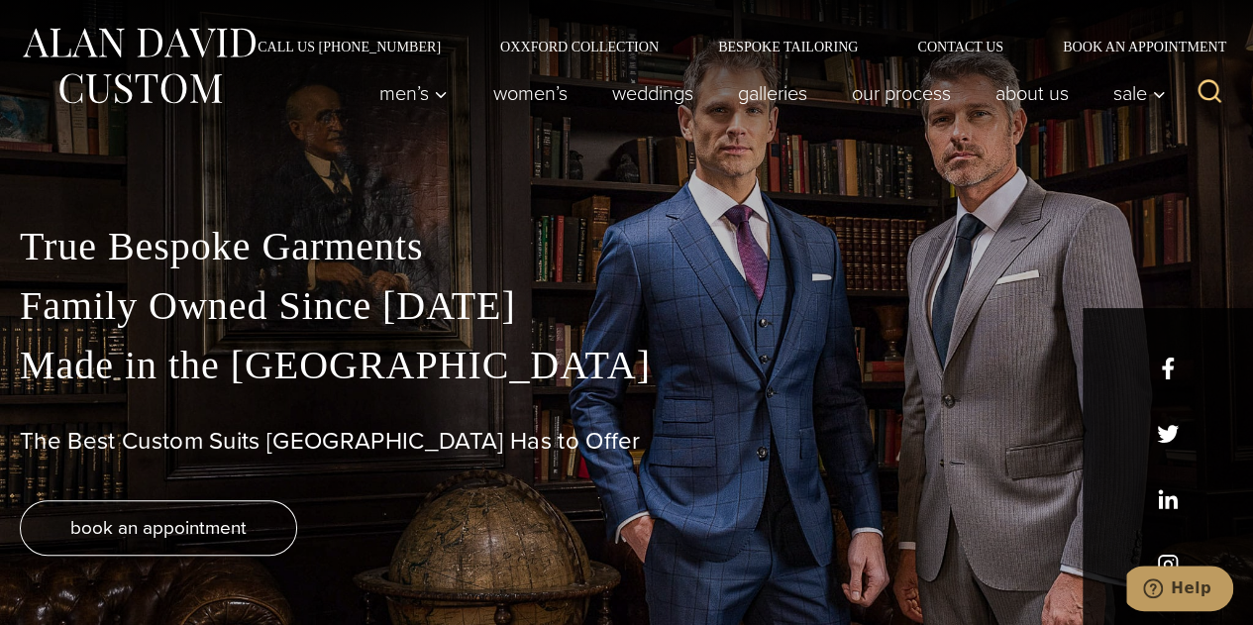
click at [701, 371] on p "True Bespoke Garments Family Owned Since [DATE] Made in [GEOGRAPHIC_DATA]" at bounding box center [626, 306] width 1213 height 178
click at [788, 52] on link "Bespoke Tailoring" at bounding box center [787, 47] width 199 height 14
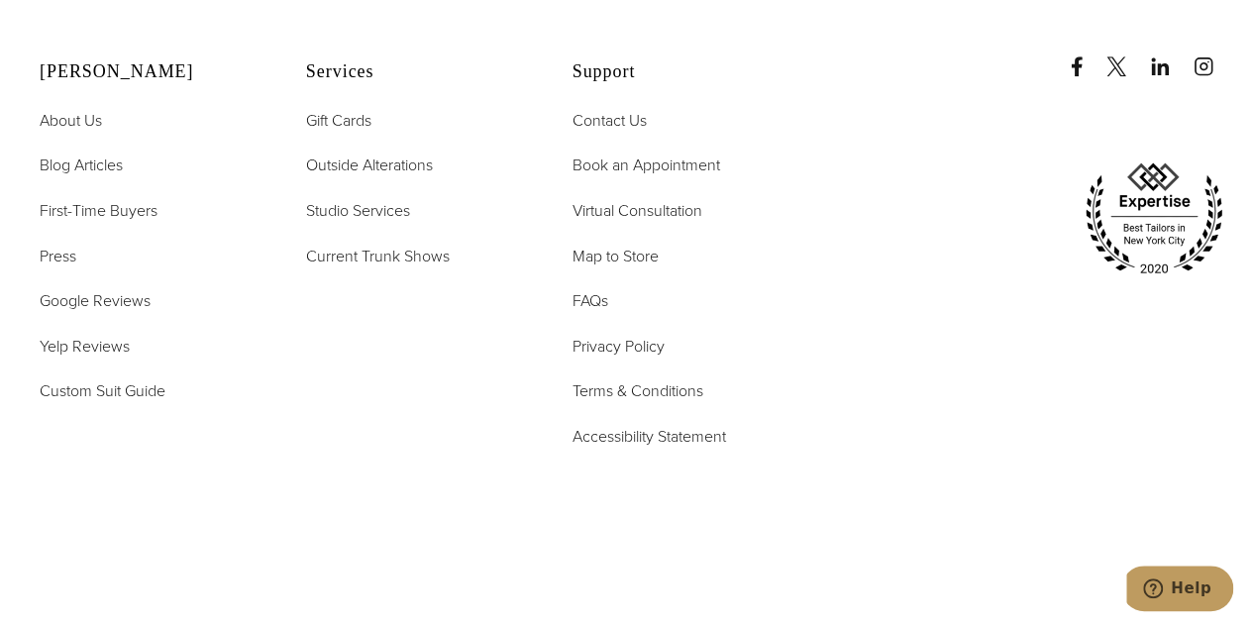
scroll to position [8021, 0]
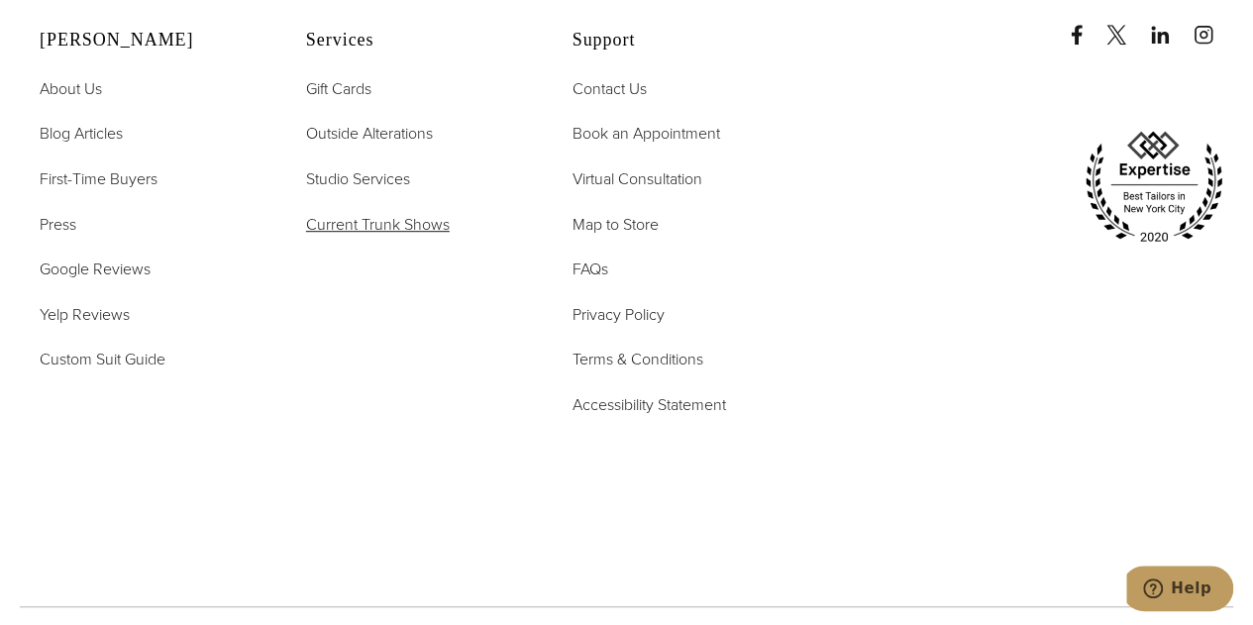
click at [354, 213] on span "Current Trunk Shows" at bounding box center [378, 224] width 144 height 23
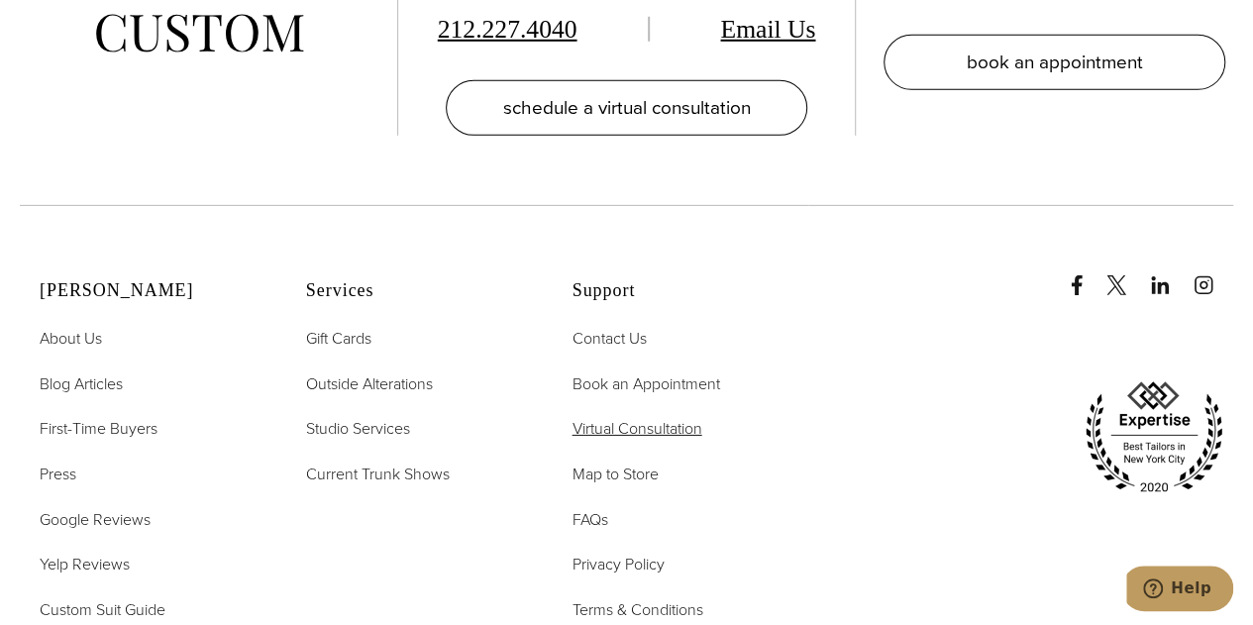
scroll to position [6833, 0]
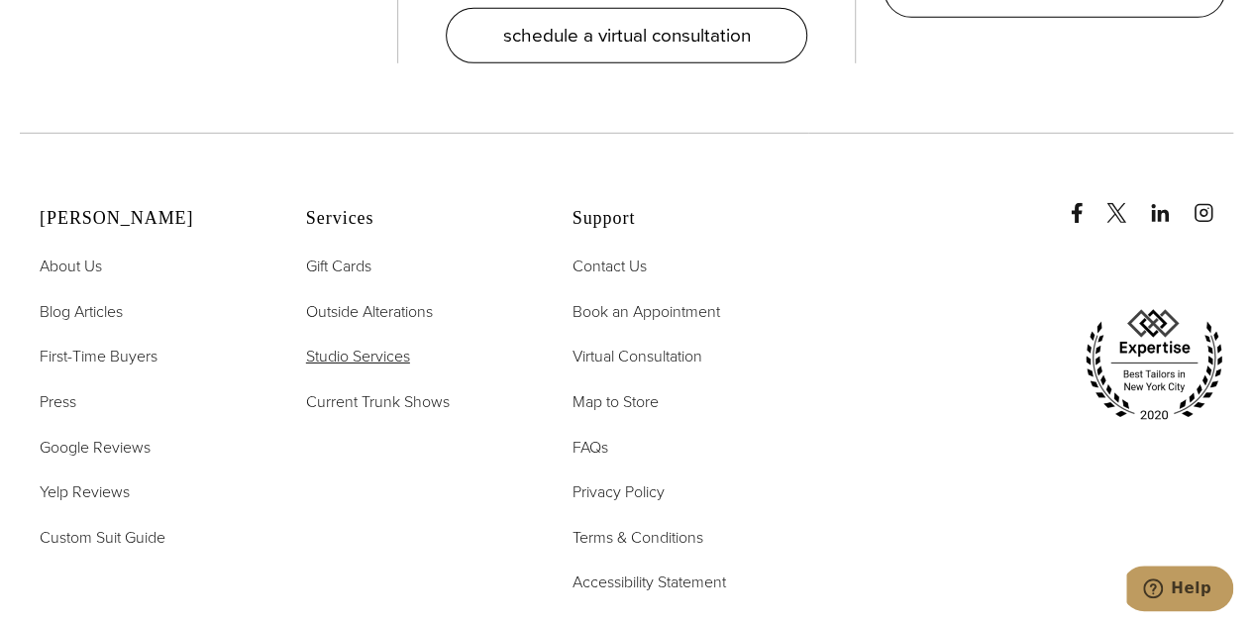
drag, startPoint x: 374, startPoint y: 290, endPoint x: 410, endPoint y: 312, distance: 41.8
click at [374, 345] on span "Studio Services" at bounding box center [358, 356] width 104 height 23
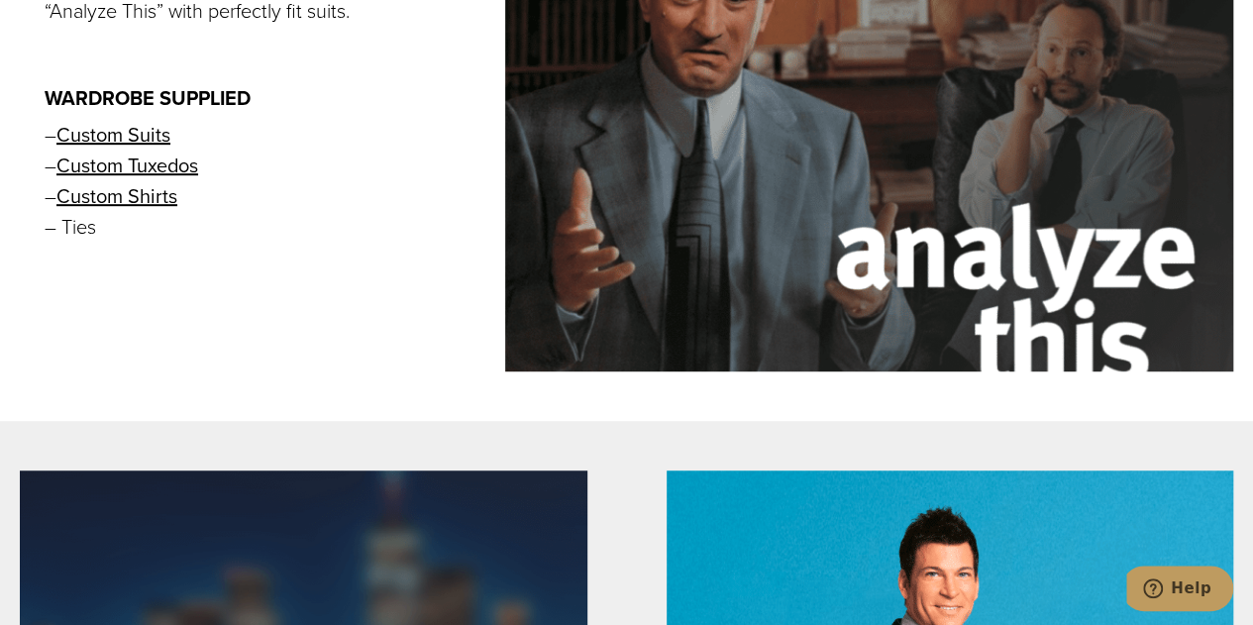
scroll to position [4159, 0]
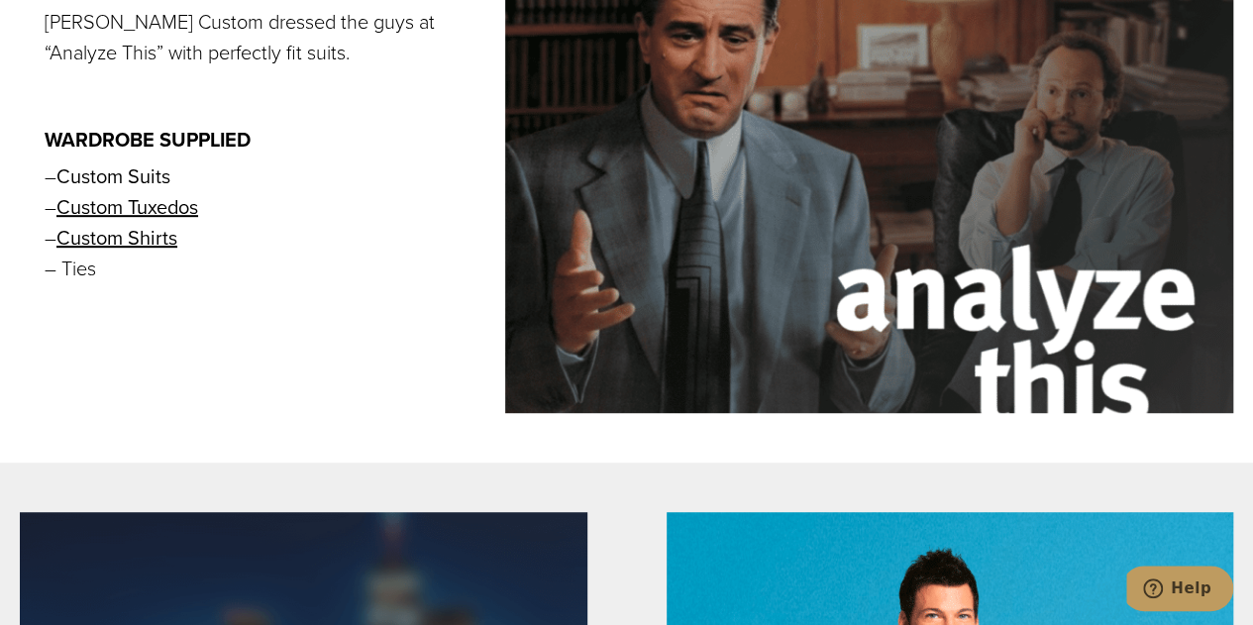
click at [107, 173] on link "Custom Suits" at bounding box center [113, 176] width 114 height 30
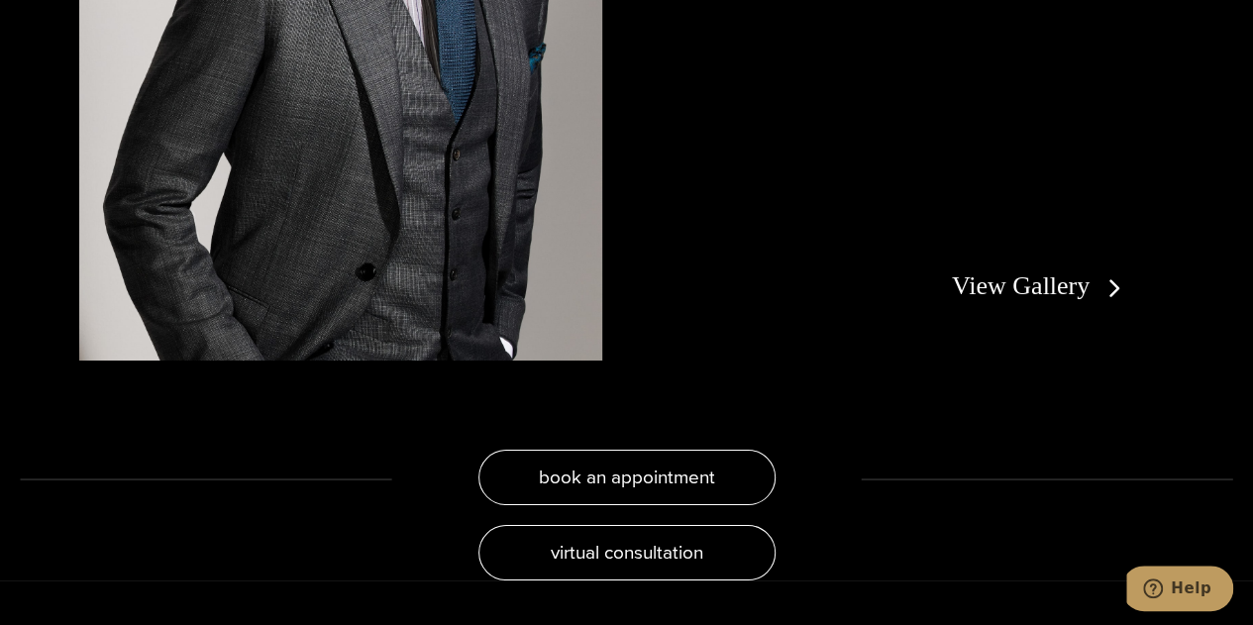
scroll to position [3565, 0]
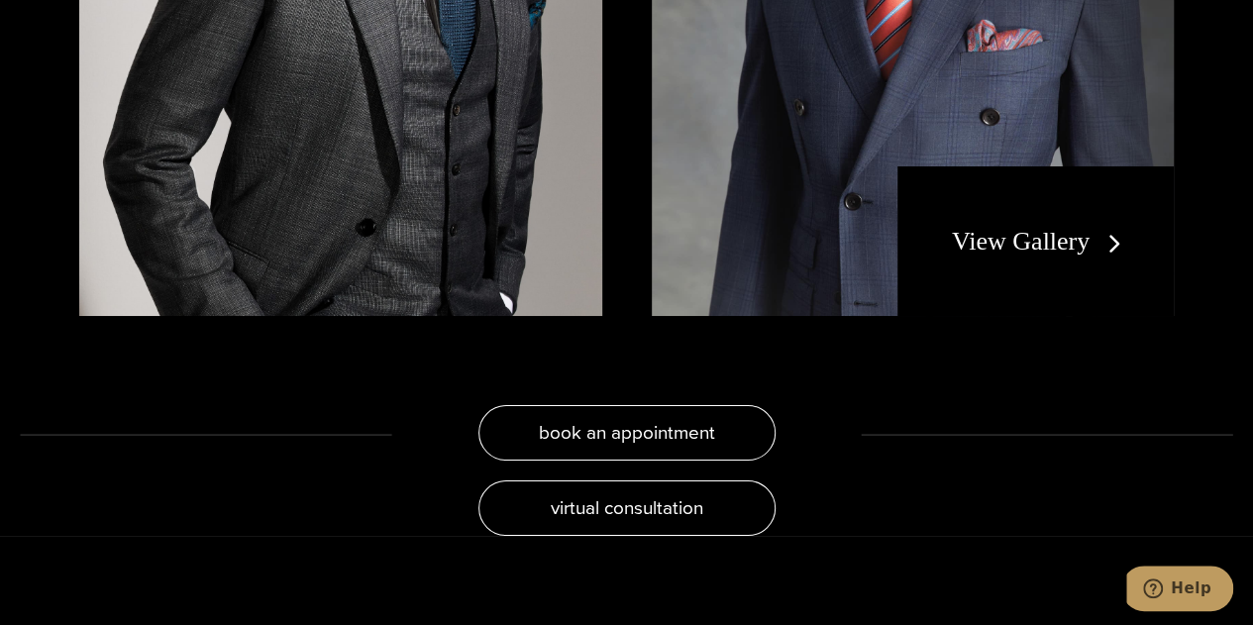
click at [1101, 231] on link "View Gallery" at bounding box center [1040, 241] width 177 height 29
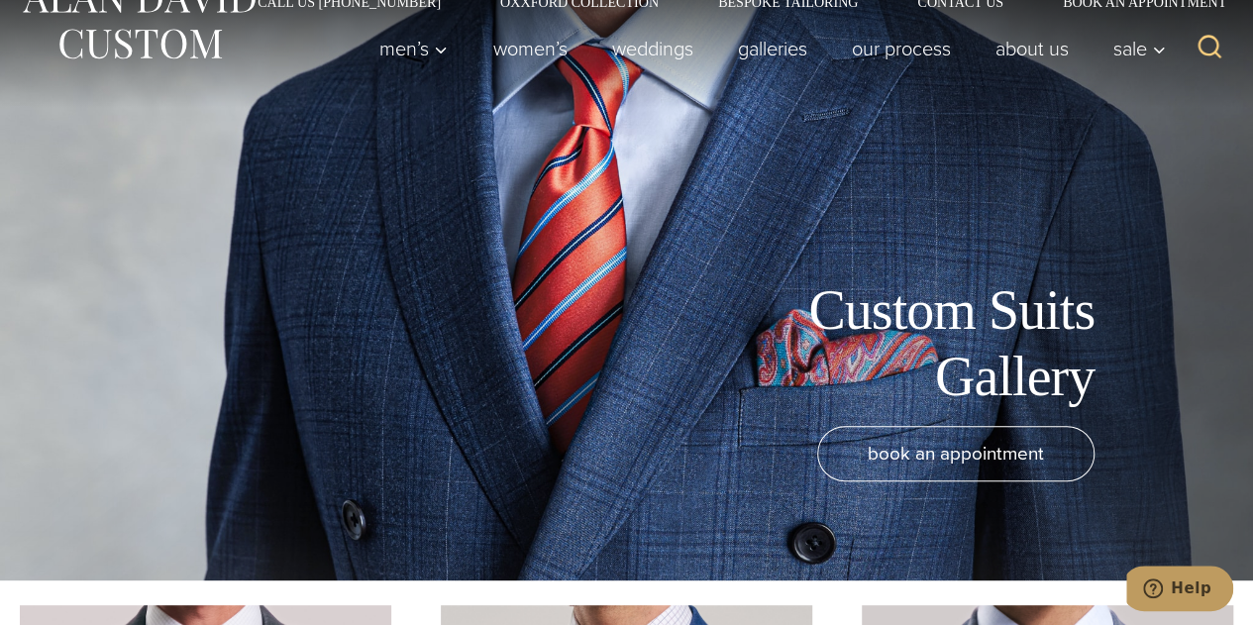
scroll to position [44, 0]
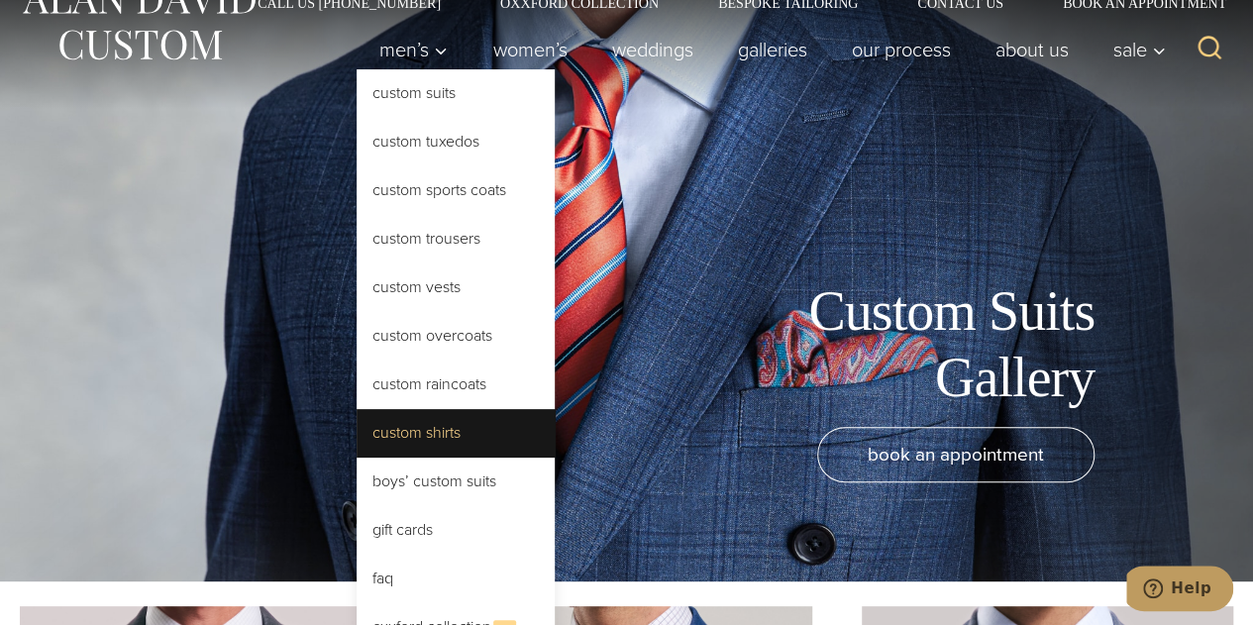
click at [412, 435] on link "Custom Shirts" at bounding box center [456, 433] width 198 height 48
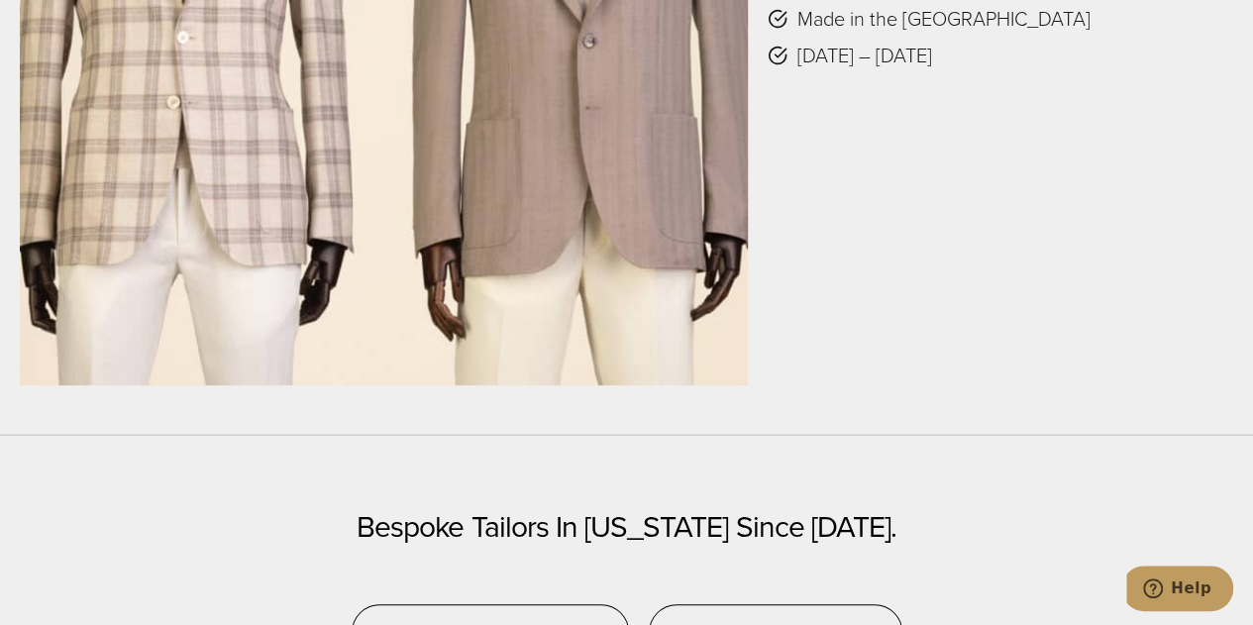
scroll to position [3862, 0]
